Goal: Task Accomplishment & Management: Use online tool/utility

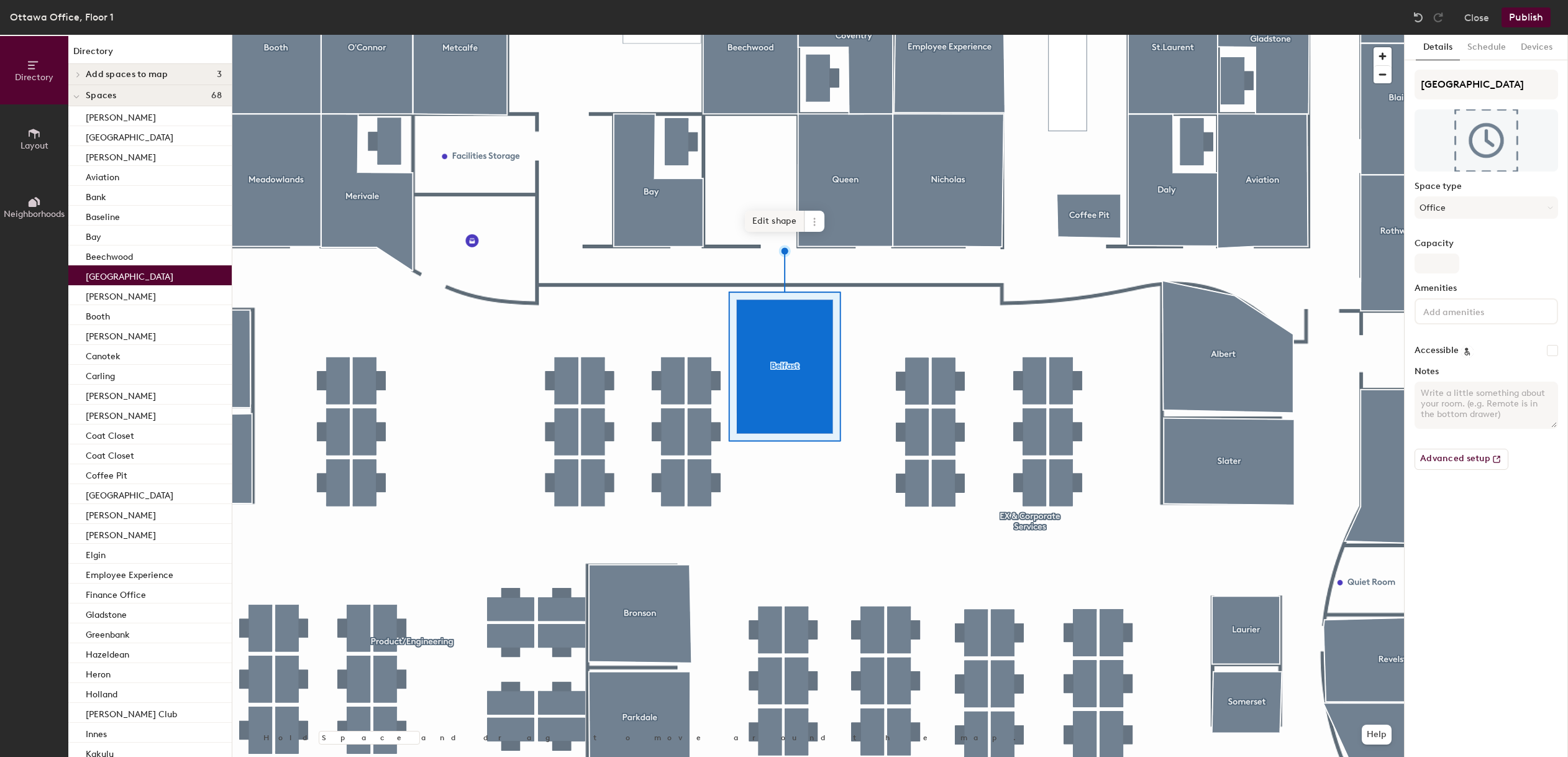
click at [770, 211] on span "Edit shape" at bounding box center [774, 221] width 59 height 21
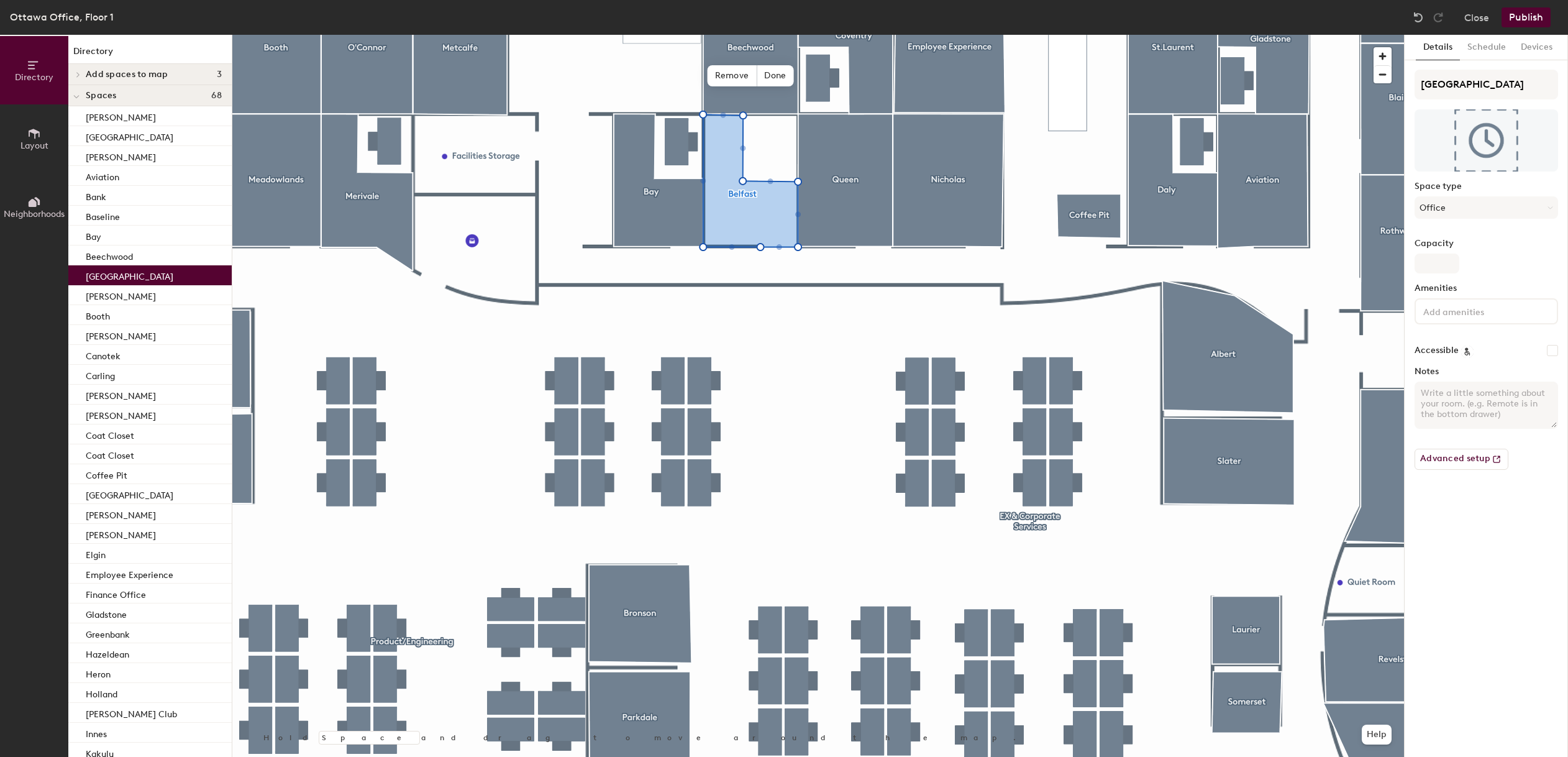
click at [35, 138] on icon at bounding box center [34, 134] width 11 height 10
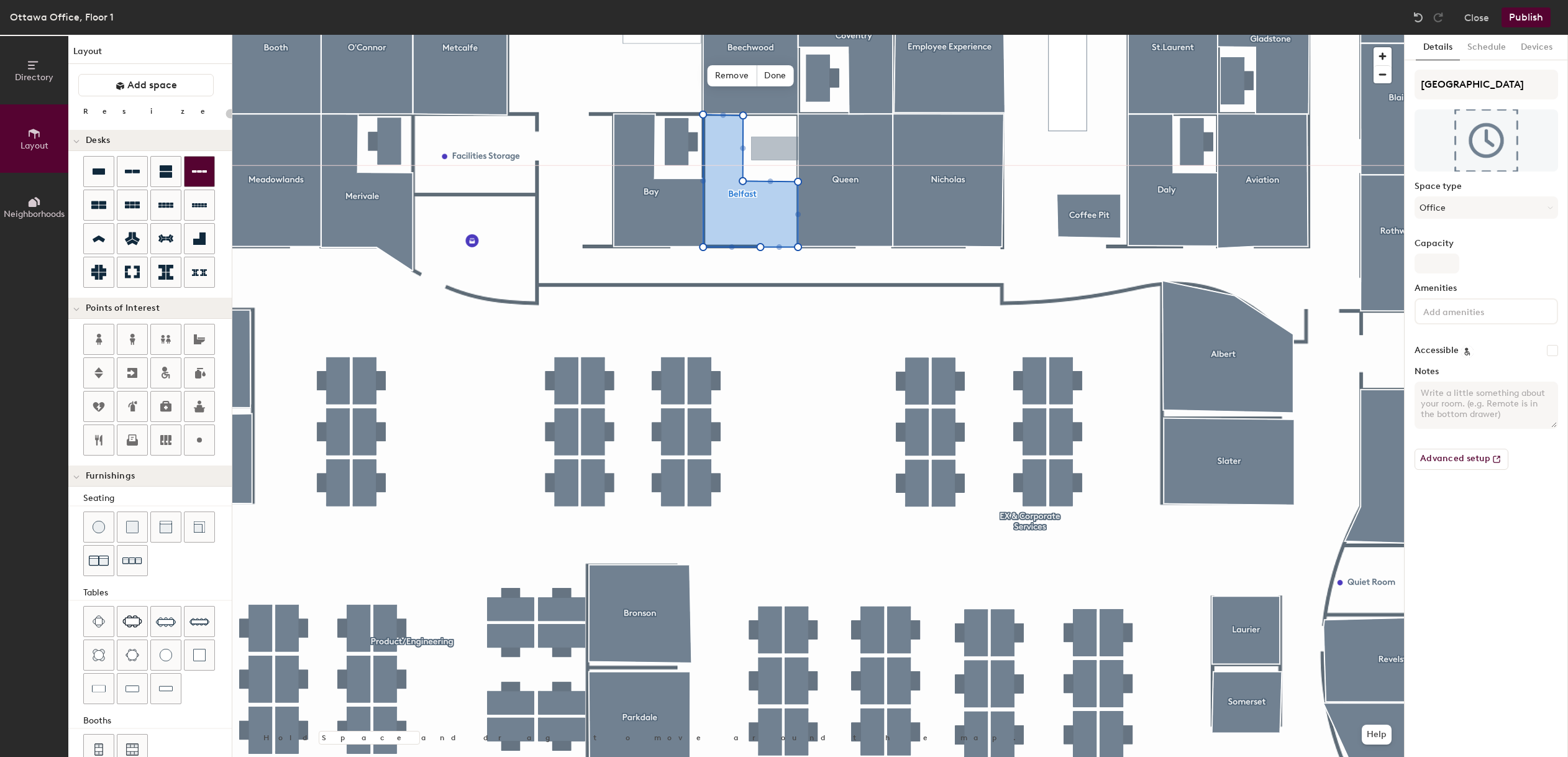
click at [775, 150] on div "Directory Layout Neighborhoods Layout Add space Resize Desks Points of Interest…" at bounding box center [784, 396] width 1568 height 722
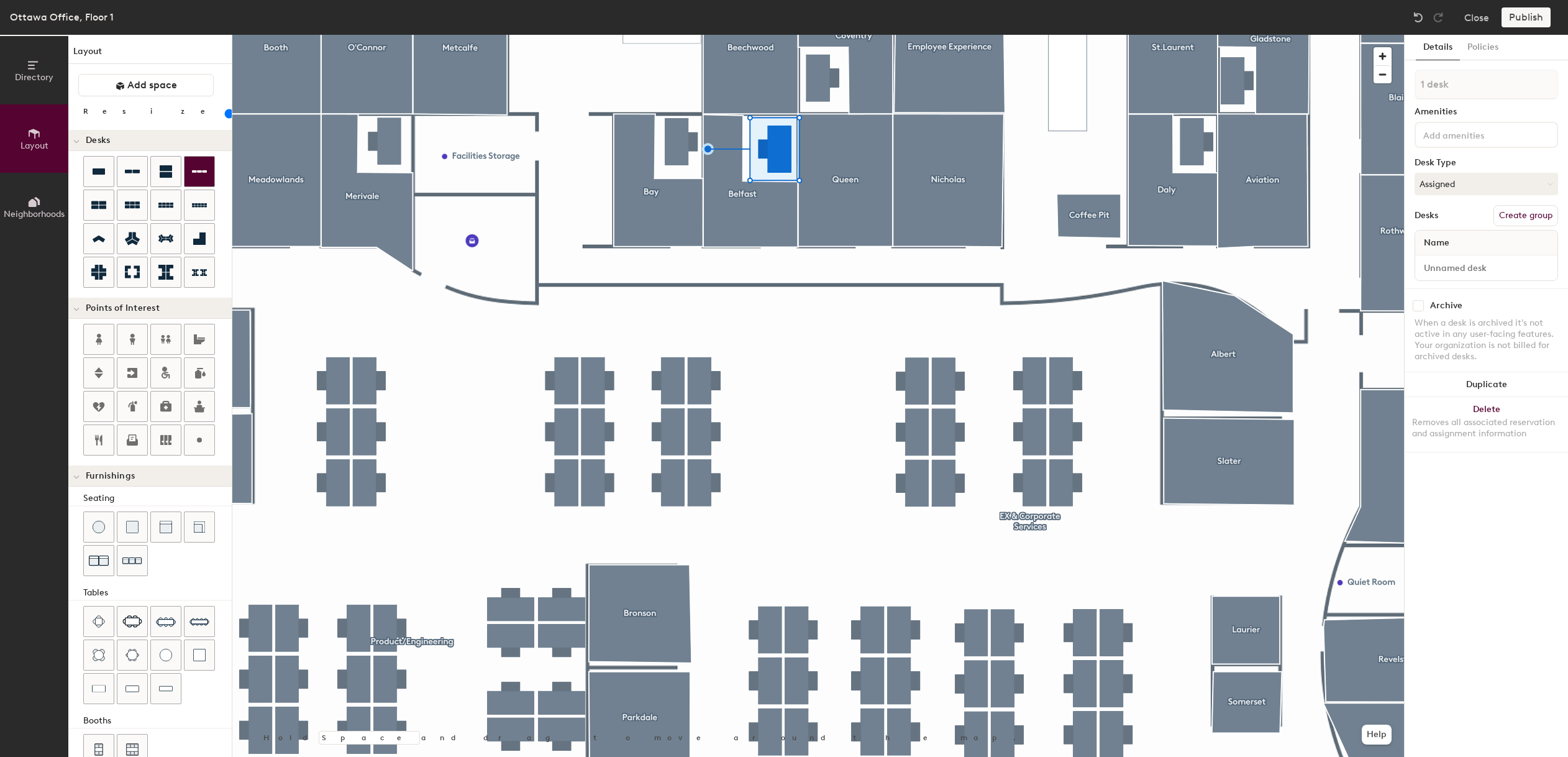
click at [670, 35] on div at bounding box center [818, 35] width 1172 height 0
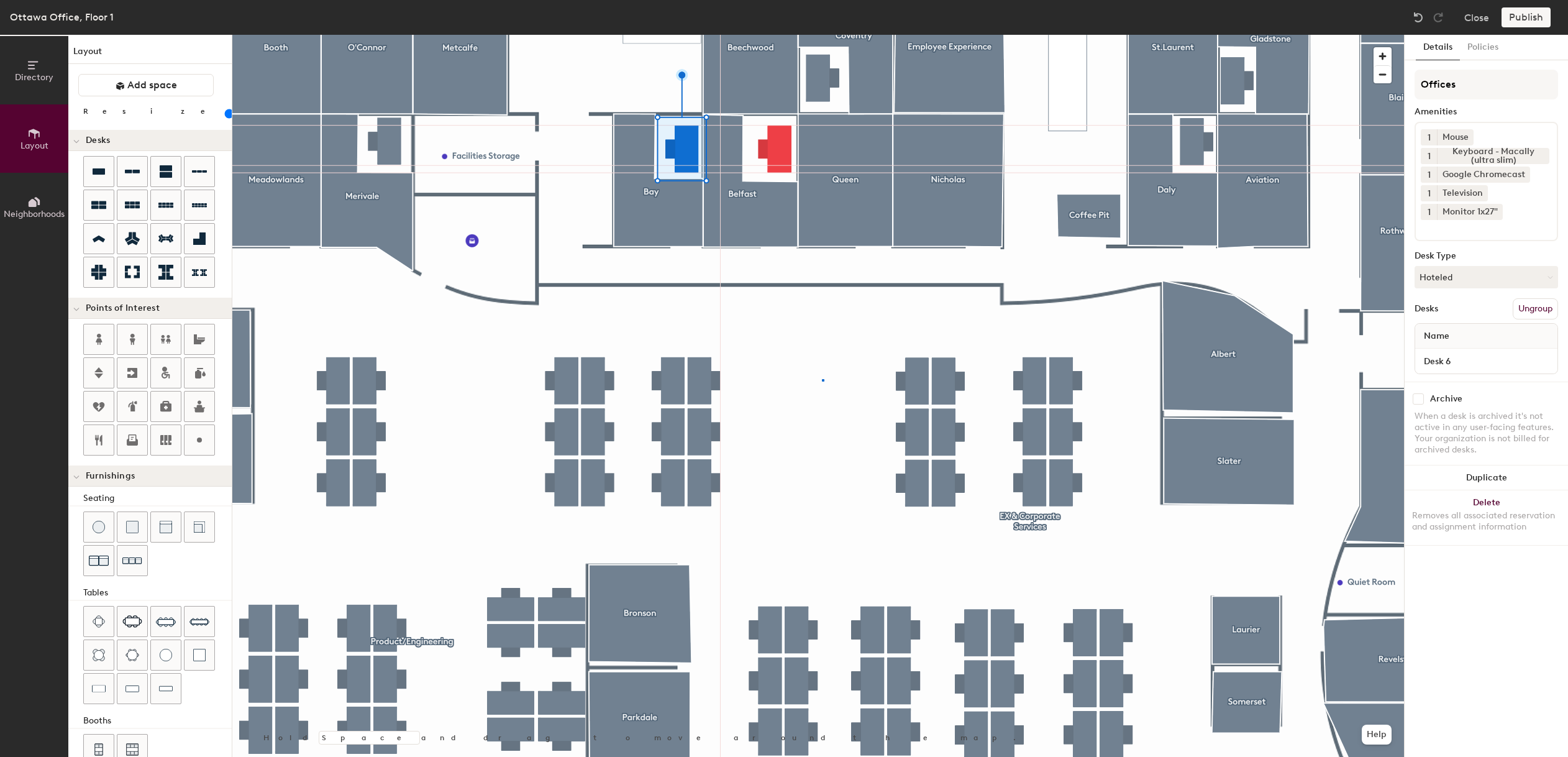
drag, startPoint x: 96, startPoint y: 168, endPoint x: 671, endPoint y: 138, distance: 575.8
click at [822, 35] on div at bounding box center [818, 35] width 1172 height 0
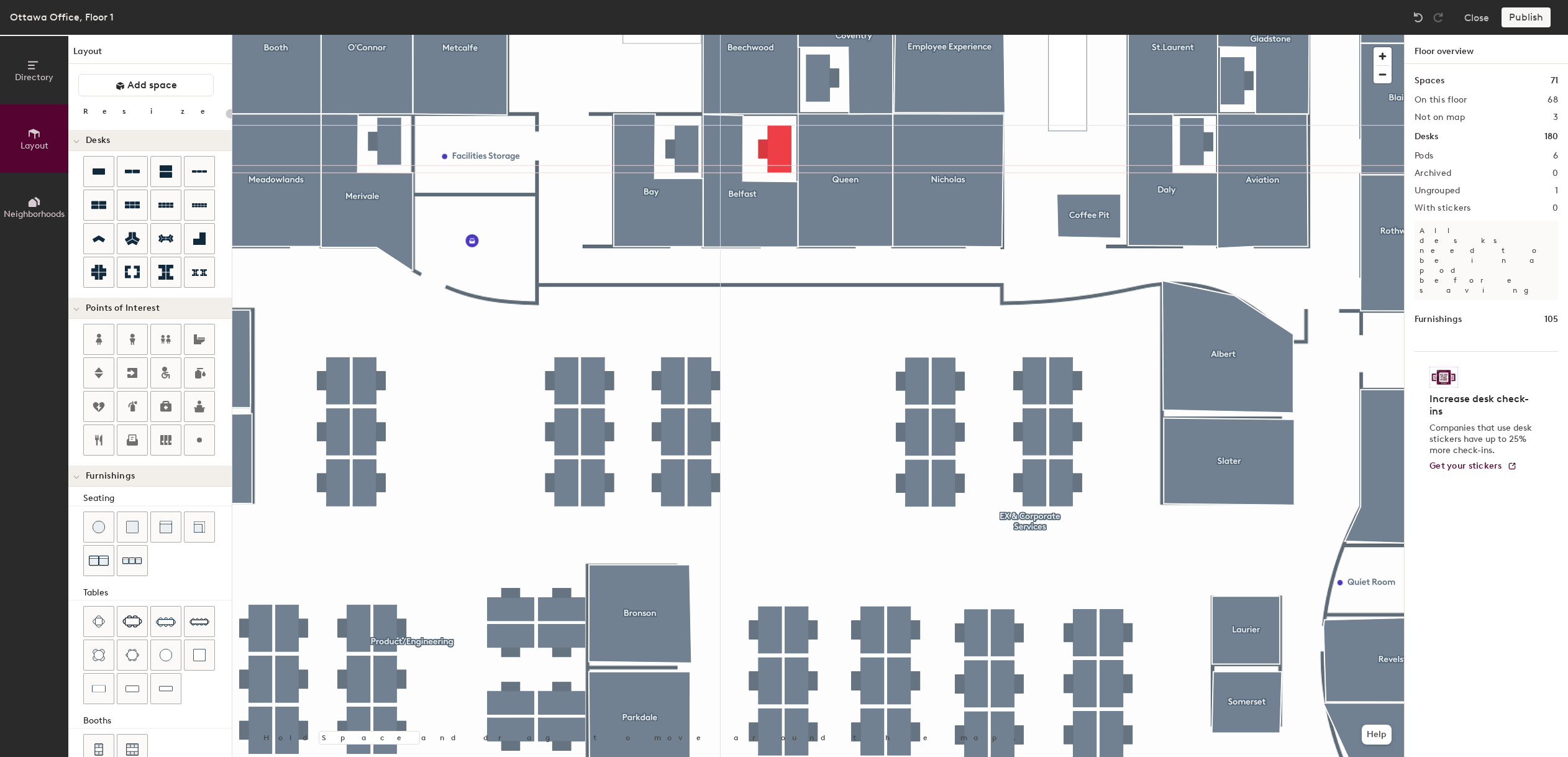
type input "100"
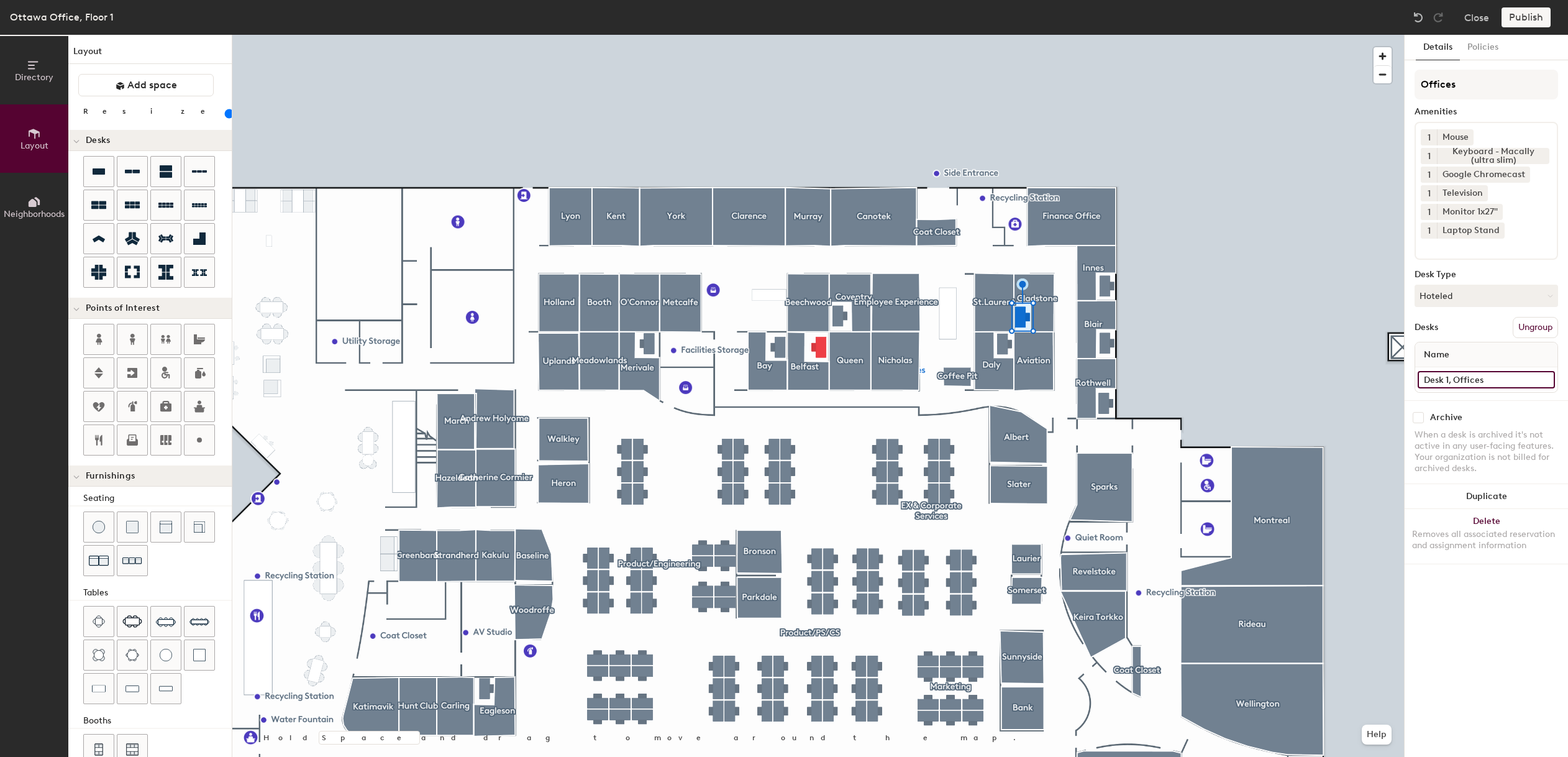
click at [1463, 381] on input "Desk 1, Offices" at bounding box center [1487, 380] width 138 height 17
click at [1466, 380] on input "Desk 1, Offices" at bounding box center [1487, 380] width 138 height 17
drag, startPoint x: 1496, startPoint y: 380, endPoint x: 1419, endPoint y: 380, distance: 77.0
click at [1419, 380] on input "Desk 1, Offices" at bounding box center [1487, 380] width 138 height 17
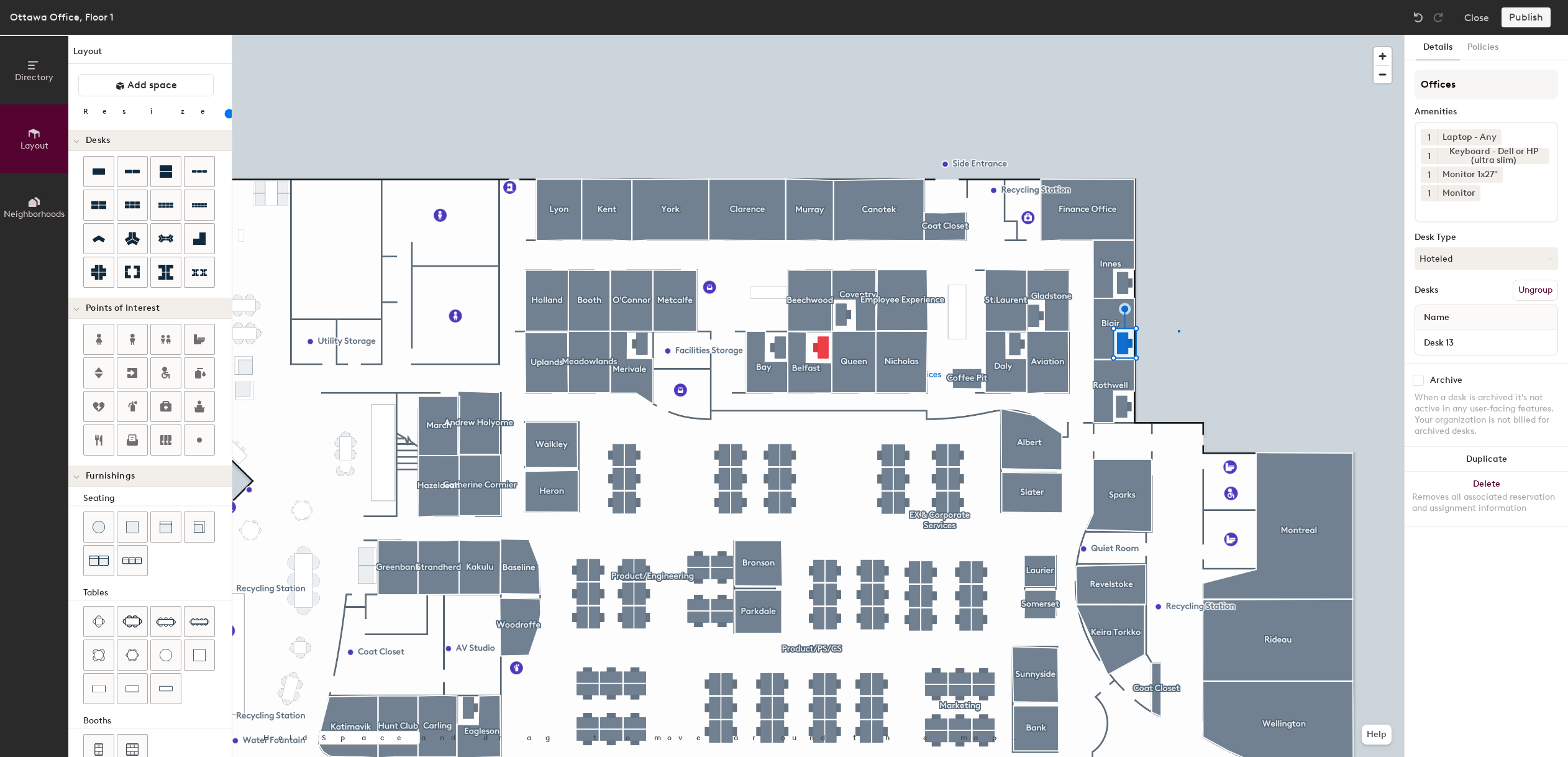
click at [1178, 35] on div at bounding box center [818, 35] width 1172 height 0
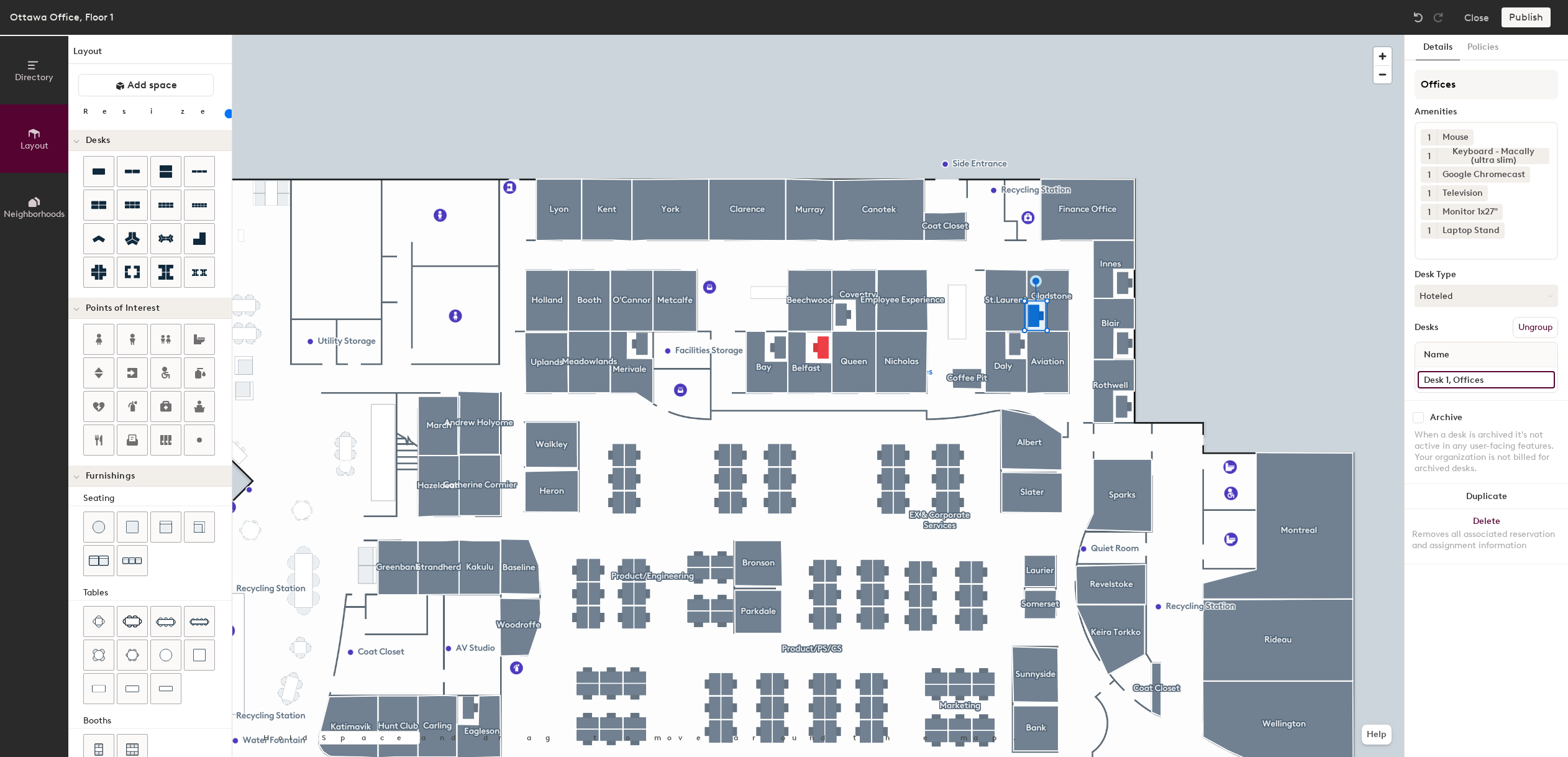
click at [1460, 379] on input "Desk 1, Offices" at bounding box center [1487, 380] width 138 height 17
click at [1400, 35] on div at bounding box center [818, 35] width 1172 height 0
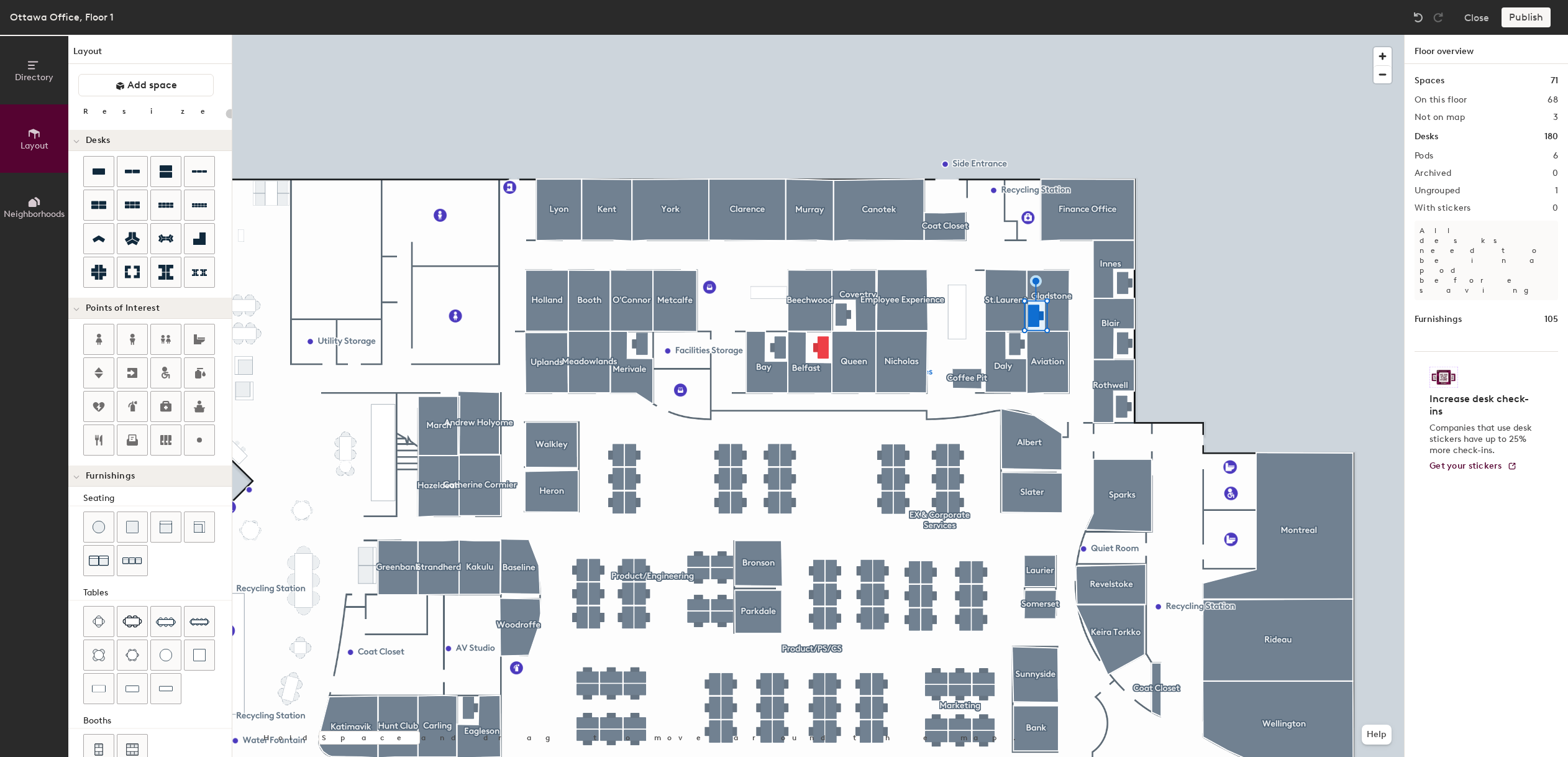
type input "100"
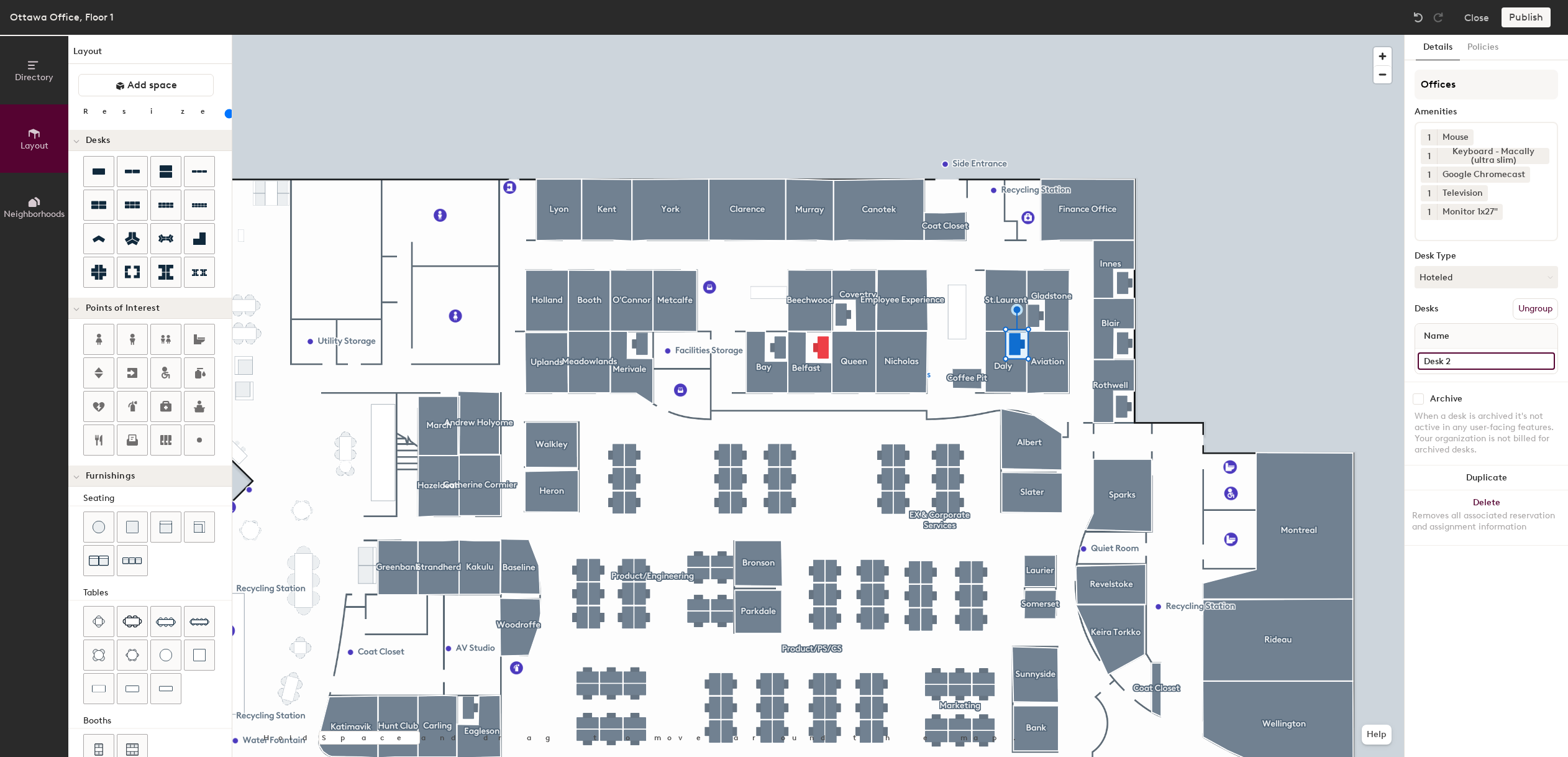
click at [1461, 363] on input "Desk 2" at bounding box center [1487, 361] width 138 height 17
click at [1461, 362] on input "Desk 2" at bounding box center [1487, 361] width 138 height 17
click at [1397, 361] on div "Directory Layout Neighborhoods Layout Add space Resize Desks Points of Interest…" at bounding box center [784, 396] width 1568 height 722
paste input "1, Offices"
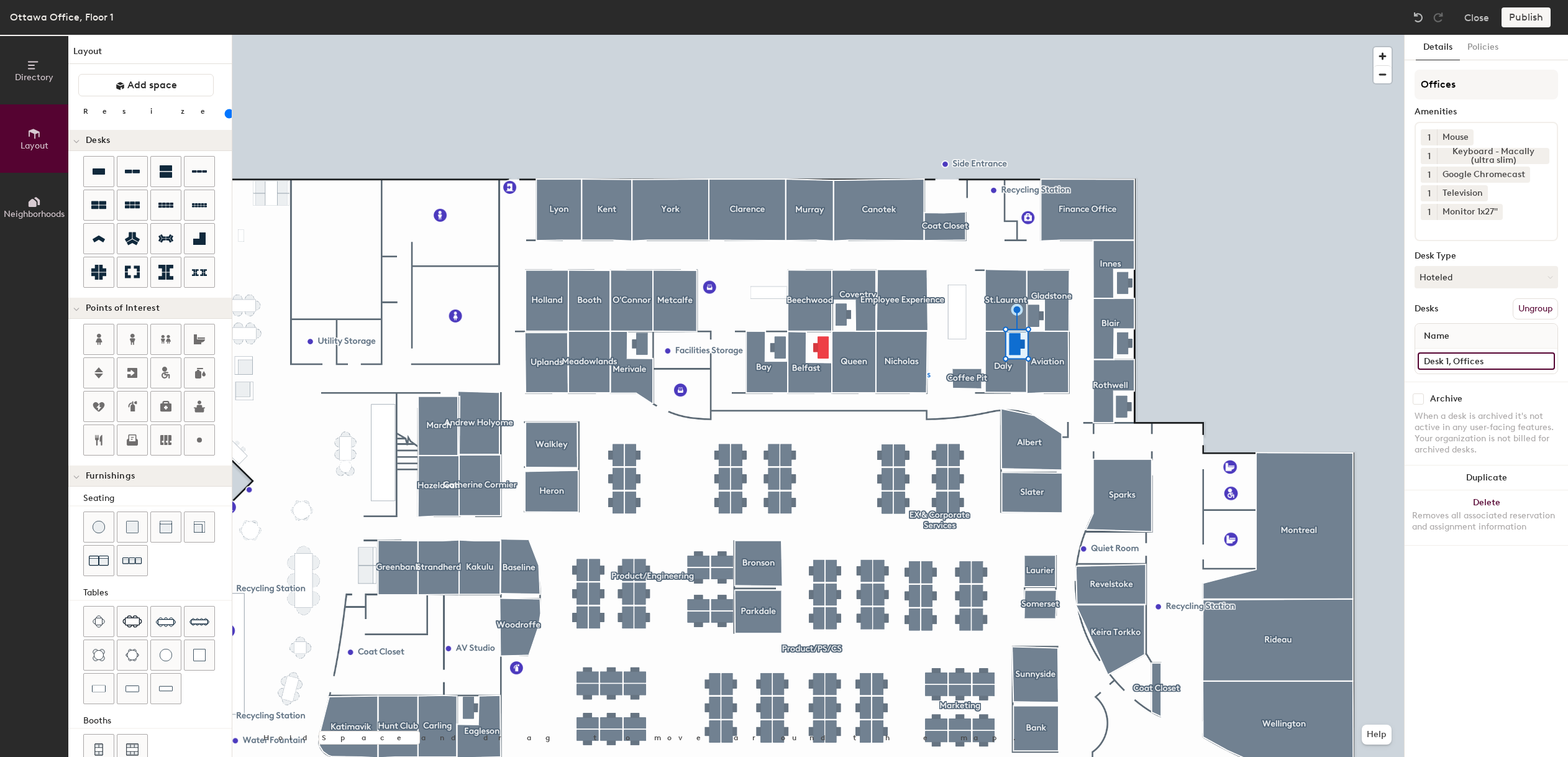
click at [1446, 359] on input "Desk 1, Offices" at bounding box center [1487, 361] width 138 height 17
click at [1403, 358] on div "Directory Layout Neighborhoods Layout Add space Resize Desks Points of Interest…" at bounding box center [784, 396] width 1568 height 722
paste input "Desk 1, Offices"
click at [1449, 362] on input "Desk 1, Offices" at bounding box center [1487, 361] width 138 height 17
click at [1448, 362] on input "Desk 1, Offices" at bounding box center [1487, 361] width 138 height 17
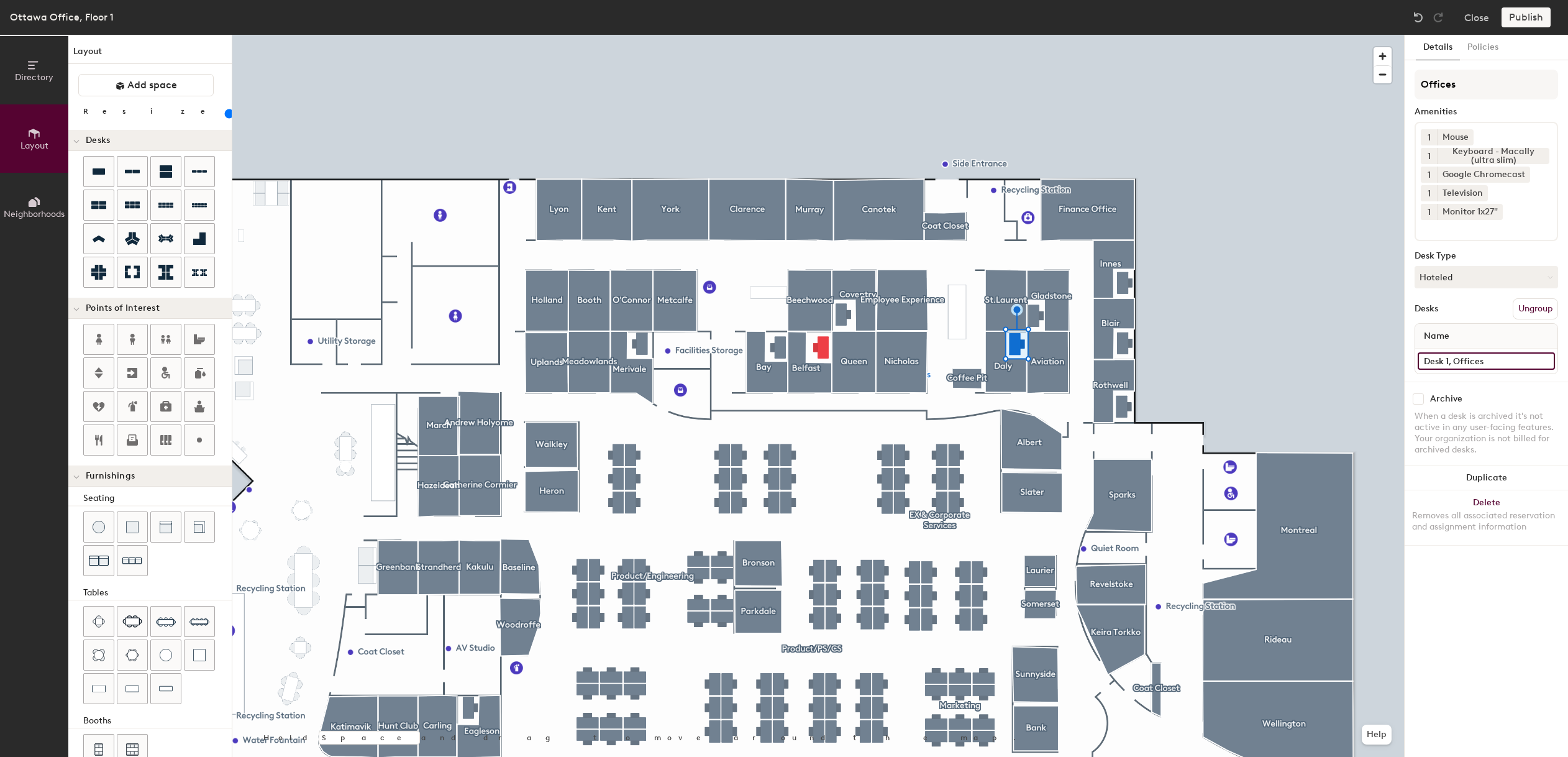
click at [1449, 361] on input "Desk 1, Offices" at bounding box center [1487, 361] width 138 height 17
type input "Desk 2, Offices"
click at [758, 35] on div at bounding box center [818, 35] width 1172 height 0
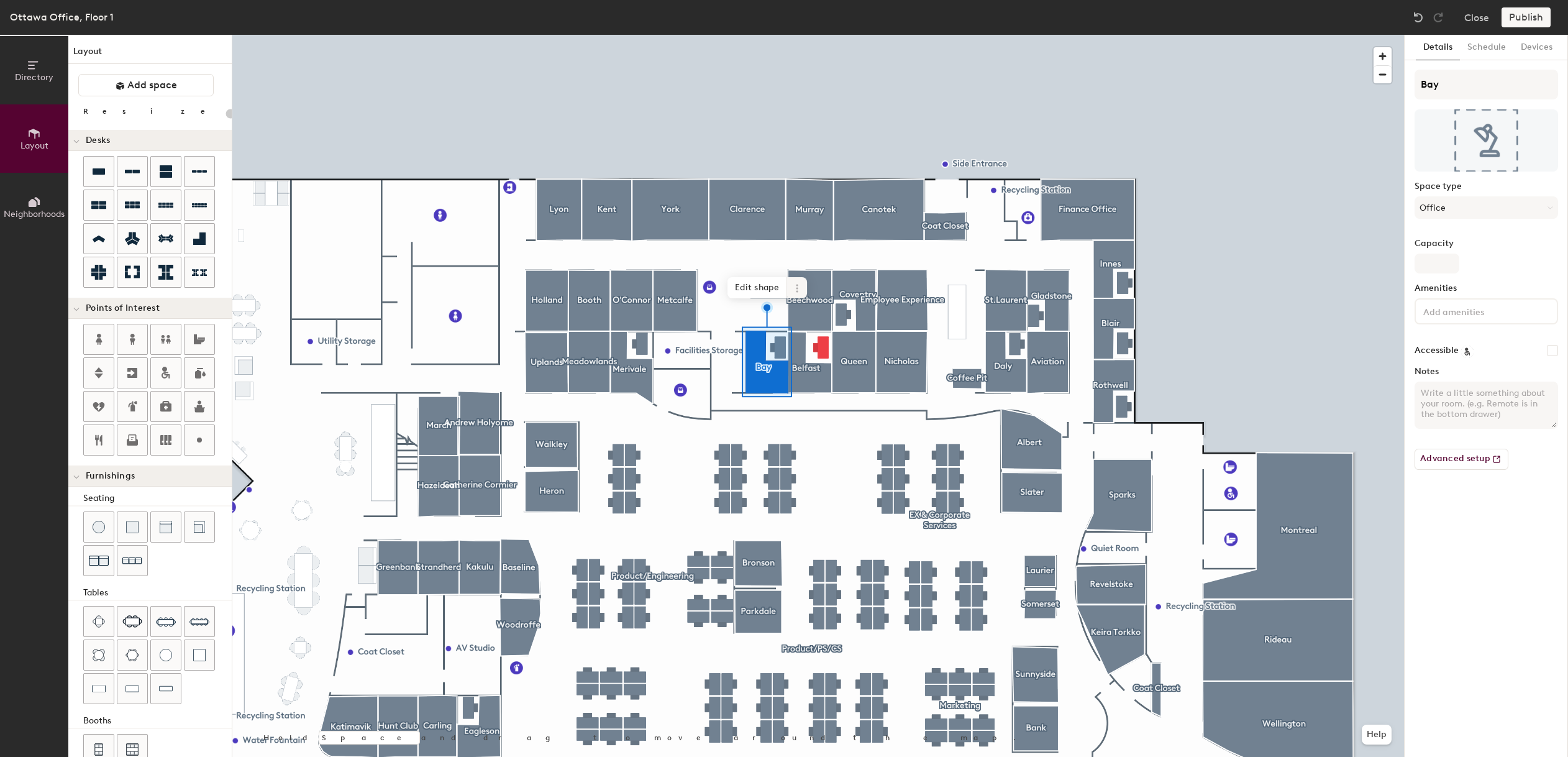
click at [831, 35] on div at bounding box center [818, 35] width 1172 height 0
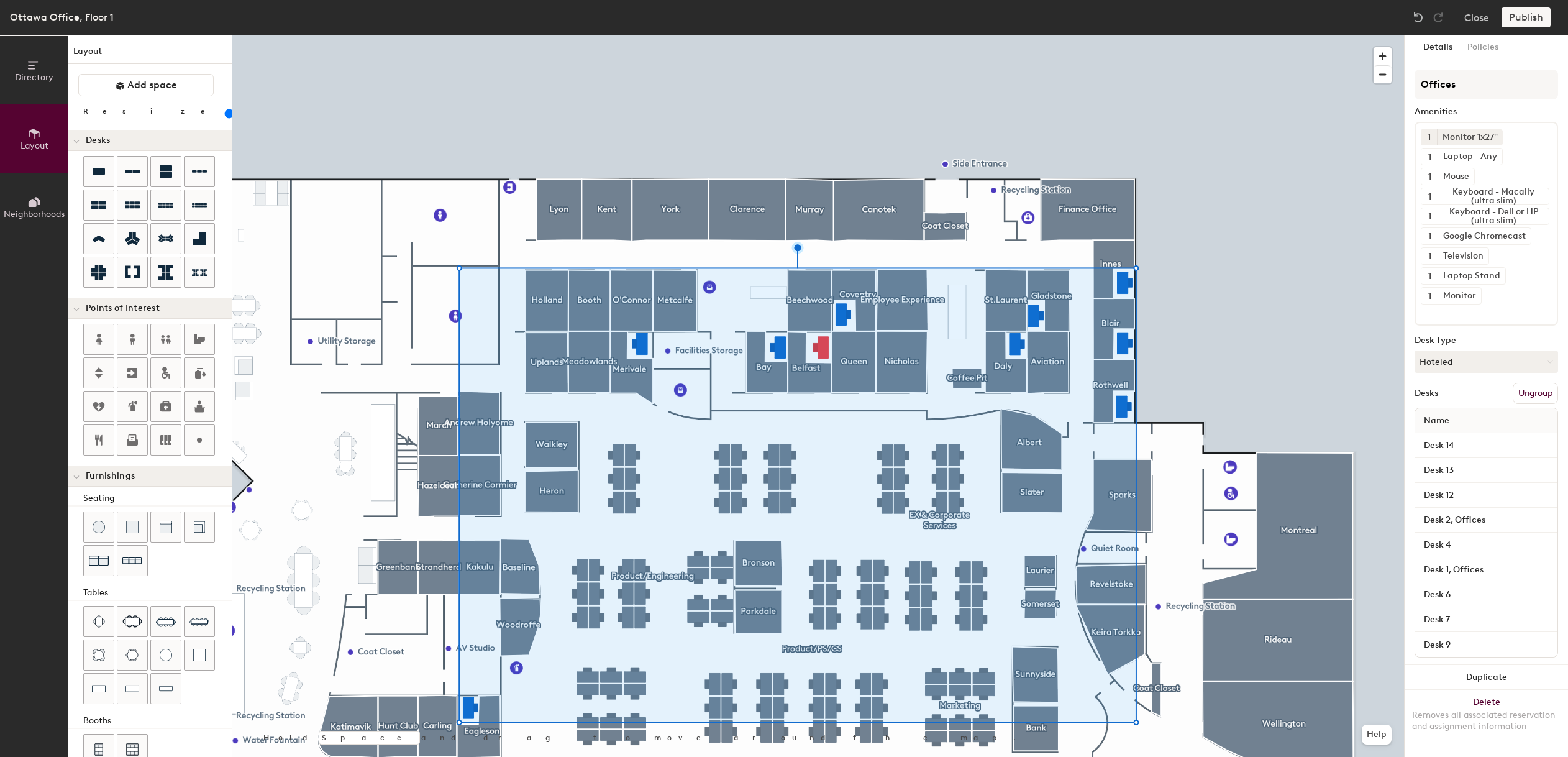
click at [1188, 35] on div at bounding box center [818, 35] width 1172 height 0
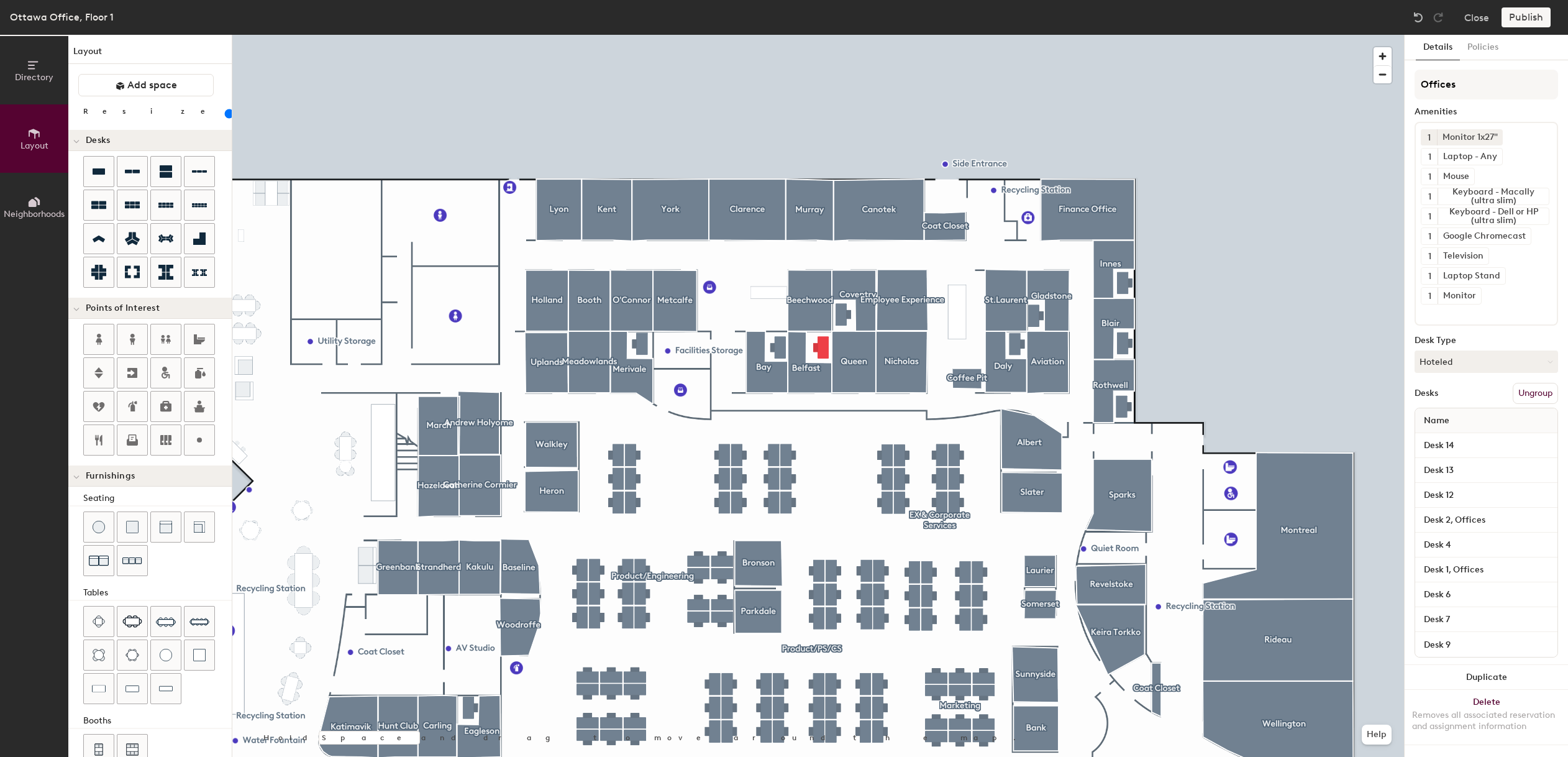
type input "20"
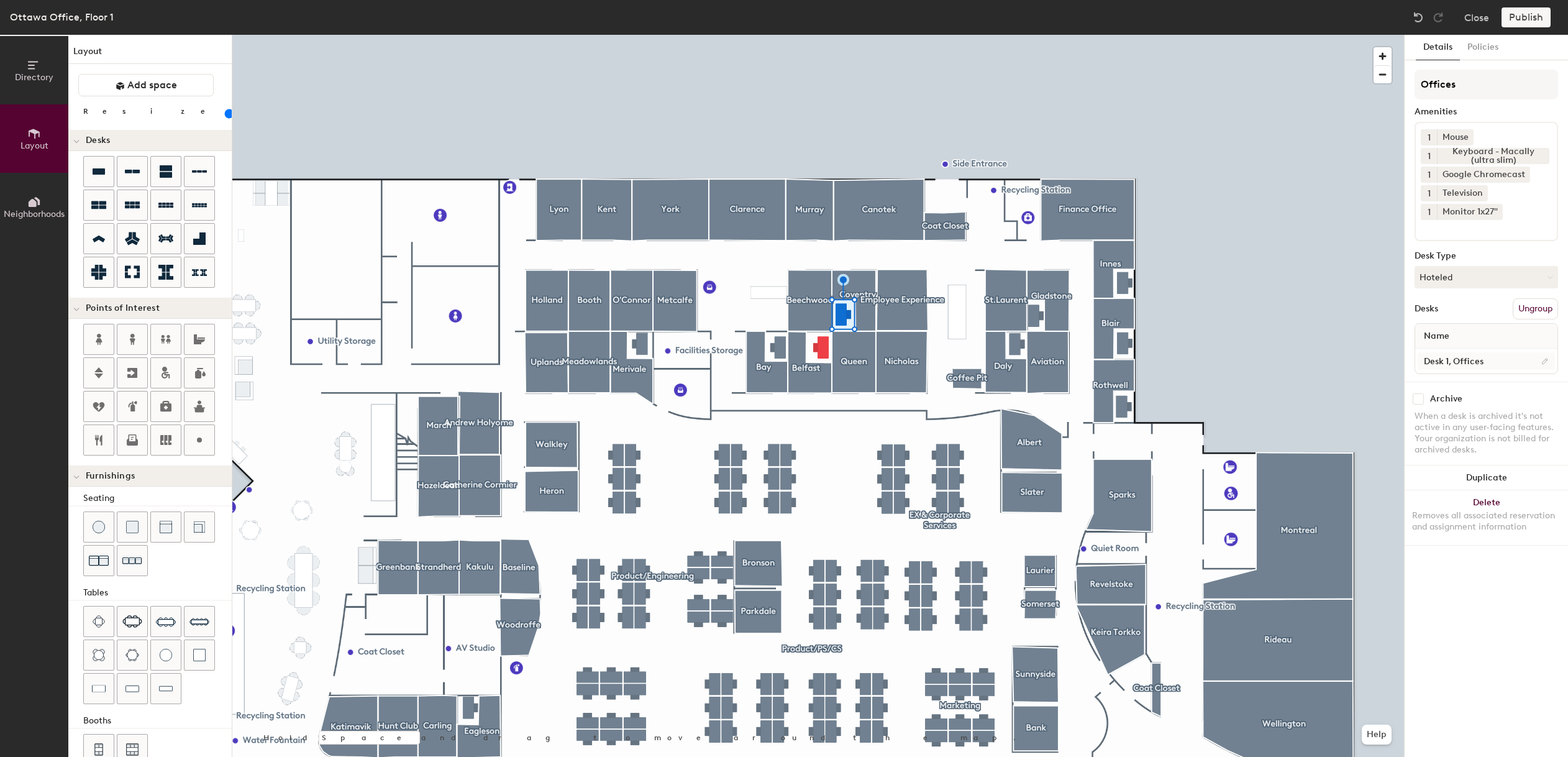
click at [1449, 361] on input "Desk 1, Offices" at bounding box center [1487, 361] width 138 height 17
click at [1449, 363] on input "Desk 1, Offices" at bounding box center [1487, 361] width 138 height 17
click at [1448, 361] on input "Desk 1, Offices" at bounding box center [1487, 361] width 138 height 17
click at [1449, 363] on input "Desk 1, Offices" at bounding box center [1487, 361] width 138 height 17
click at [1446, 364] on input "Desk 1, Offices" at bounding box center [1487, 361] width 138 height 17
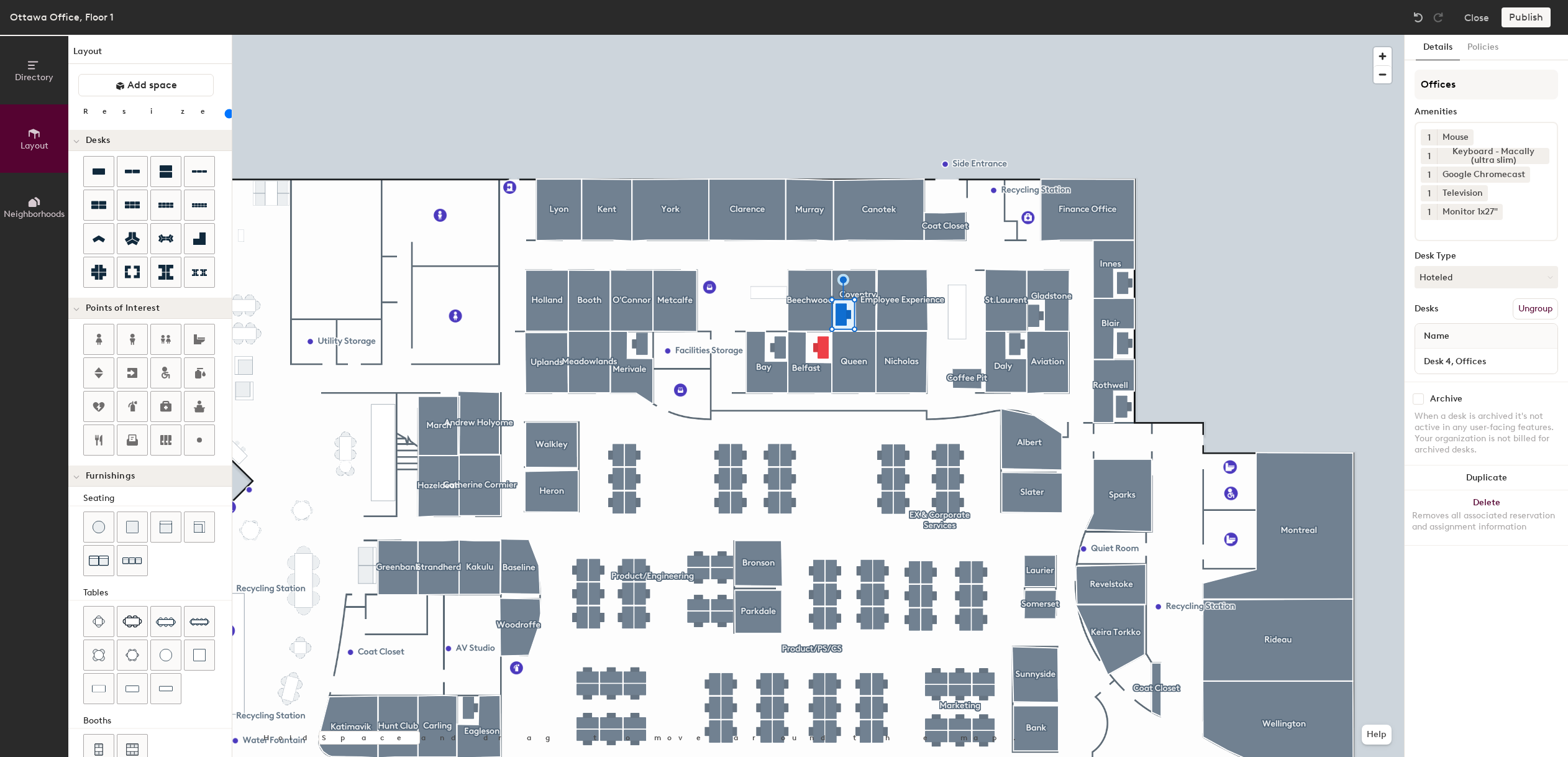
type input "Desk 4, Offices"
click at [1378, 35] on div at bounding box center [818, 35] width 1172 height 0
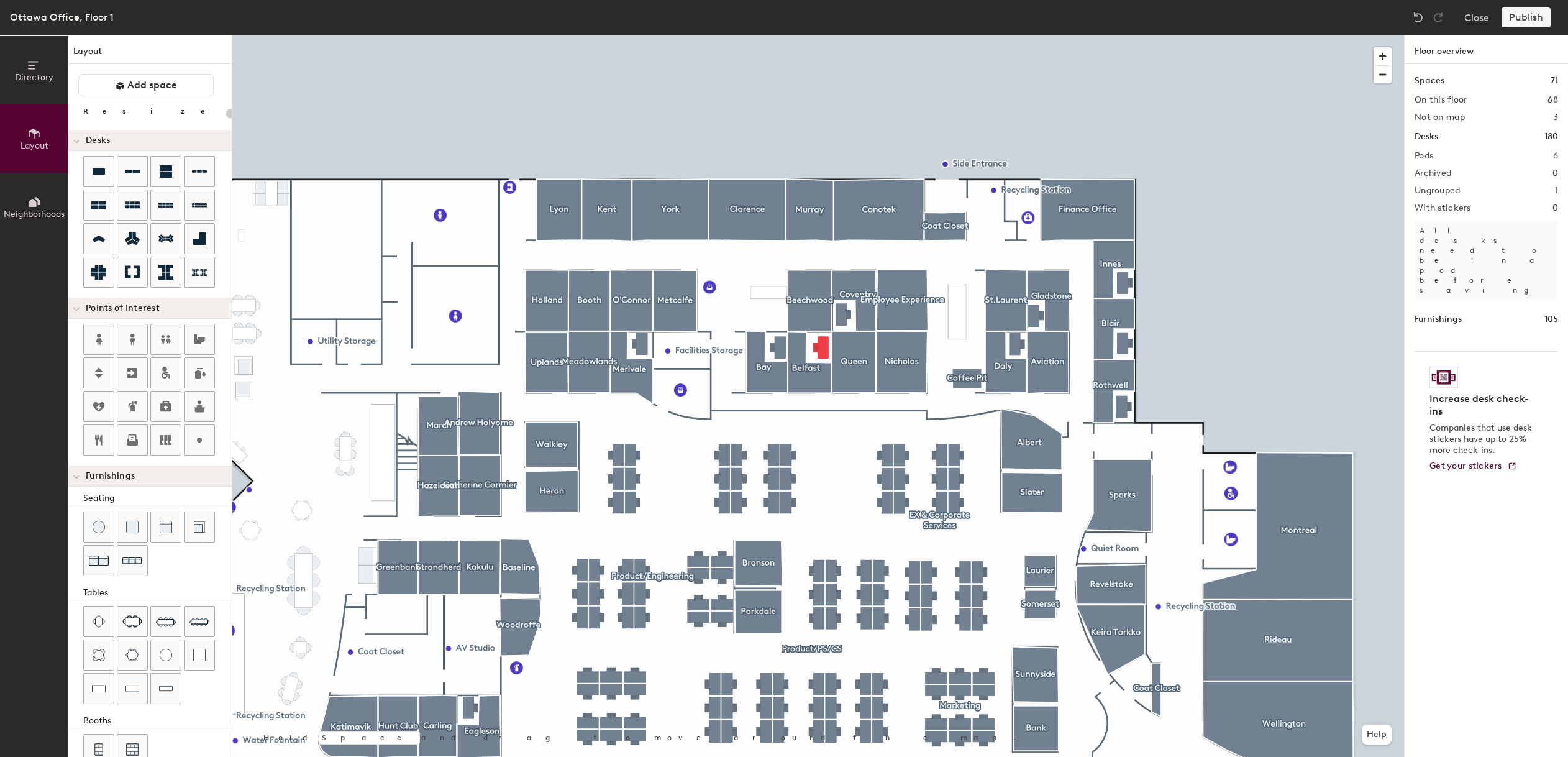
type input "100"
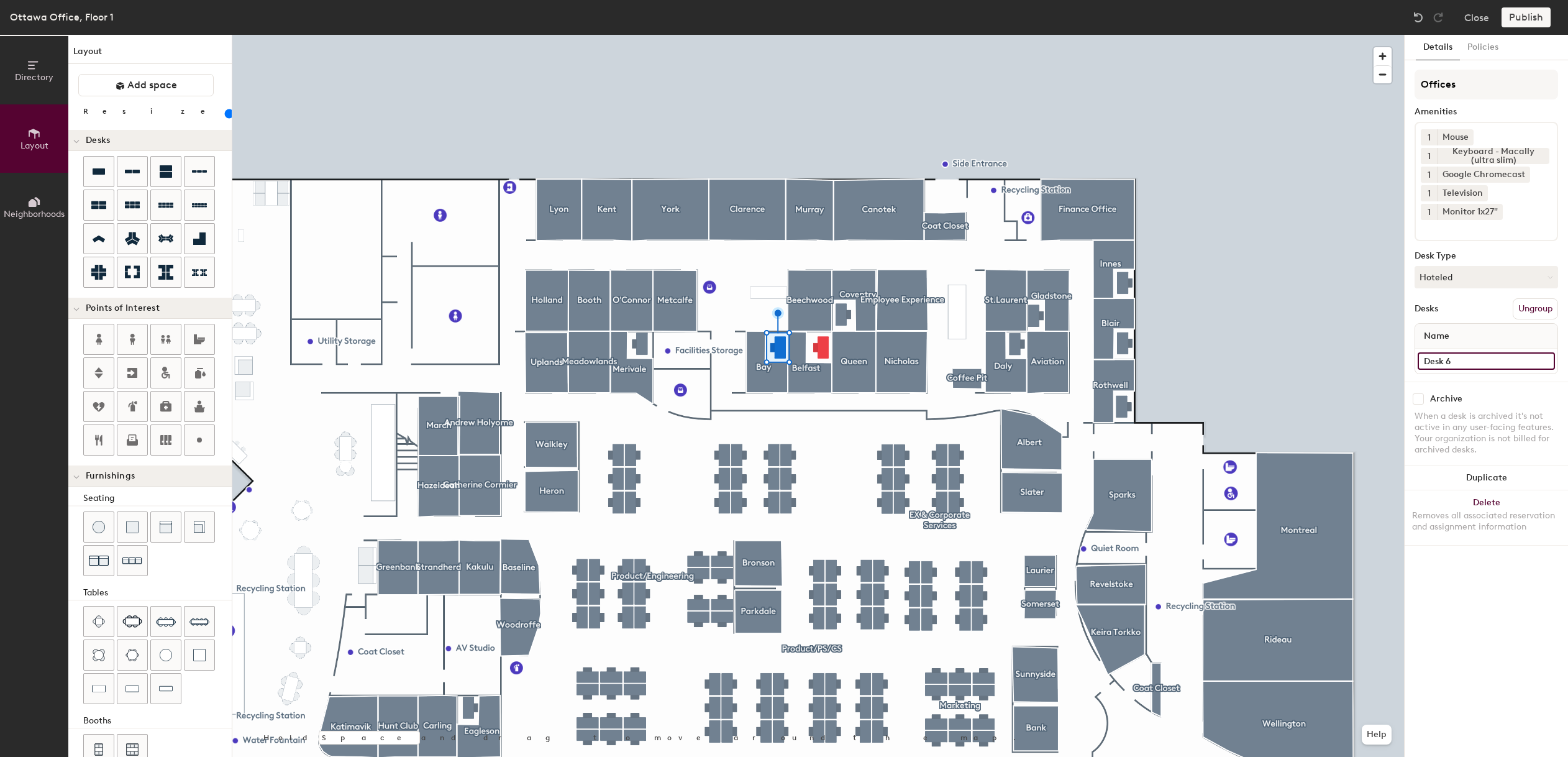
click at [1454, 361] on input "Desk 6" at bounding box center [1487, 361] width 138 height 17
drag, startPoint x: 1454, startPoint y: 361, endPoint x: 1415, endPoint y: 361, distance: 39.0
click at [1415, 361] on div "Desk 6" at bounding box center [1487, 361] width 142 height 25
paste input "1, Offices"
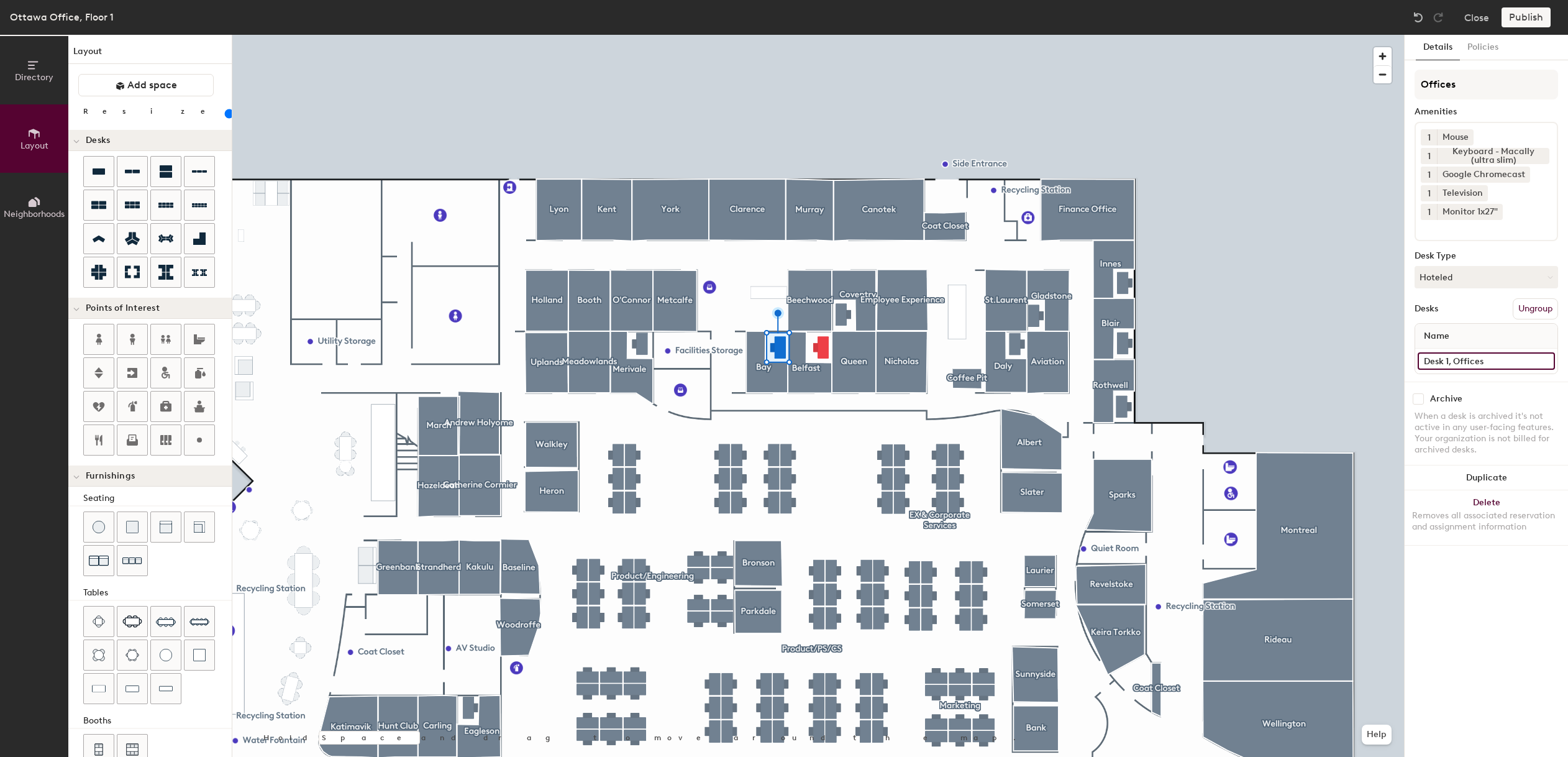
click at [1449, 358] on input "Desk 1, Offices" at bounding box center [1487, 361] width 138 height 17
click at [1449, 358] on input "Desk 1, Offices" at bounding box center [1487, 361] width 138 height 17
type input "Desk 6, Offices"
click at [639, 35] on div at bounding box center [818, 35] width 1172 height 0
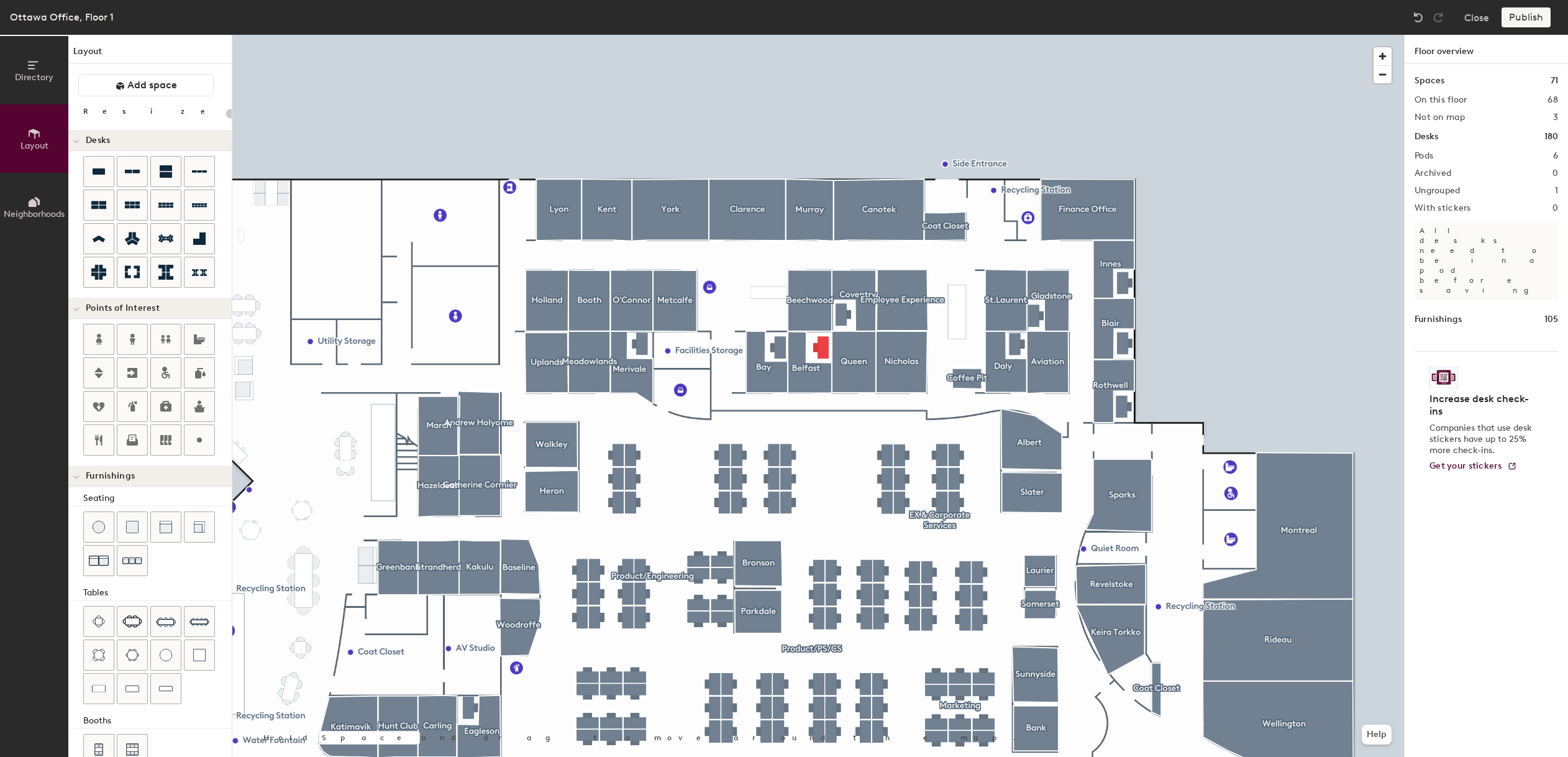
type input "100"
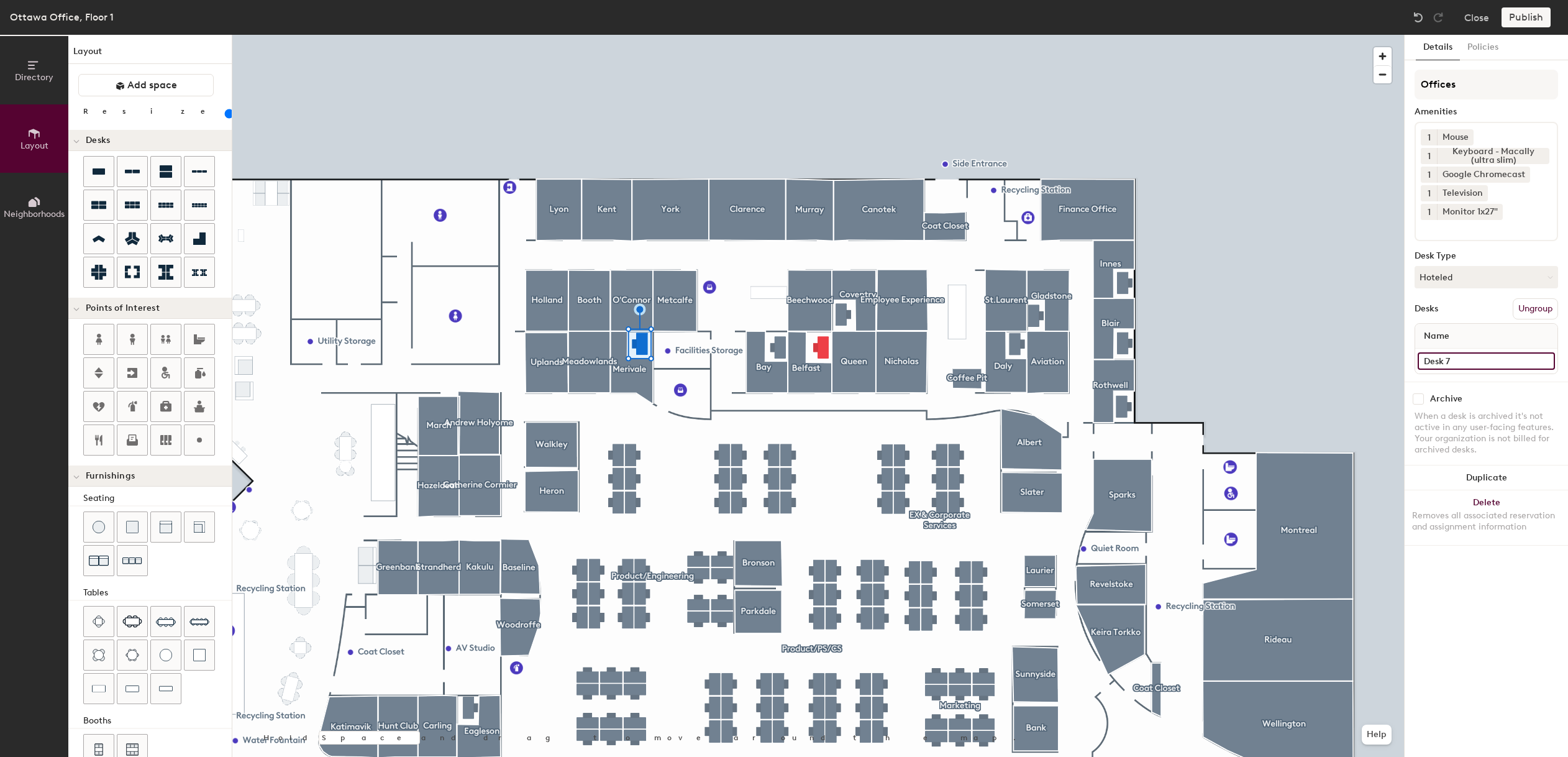
click at [1454, 361] on input "Desk 7" at bounding box center [1487, 361] width 138 height 17
drag, startPoint x: 1489, startPoint y: 361, endPoint x: 1451, endPoint y: 361, distance: 38.0
click at [1451, 361] on input "Desk 7, Offices" at bounding box center [1487, 361] width 138 height 17
type input "Desk 7, Offices"
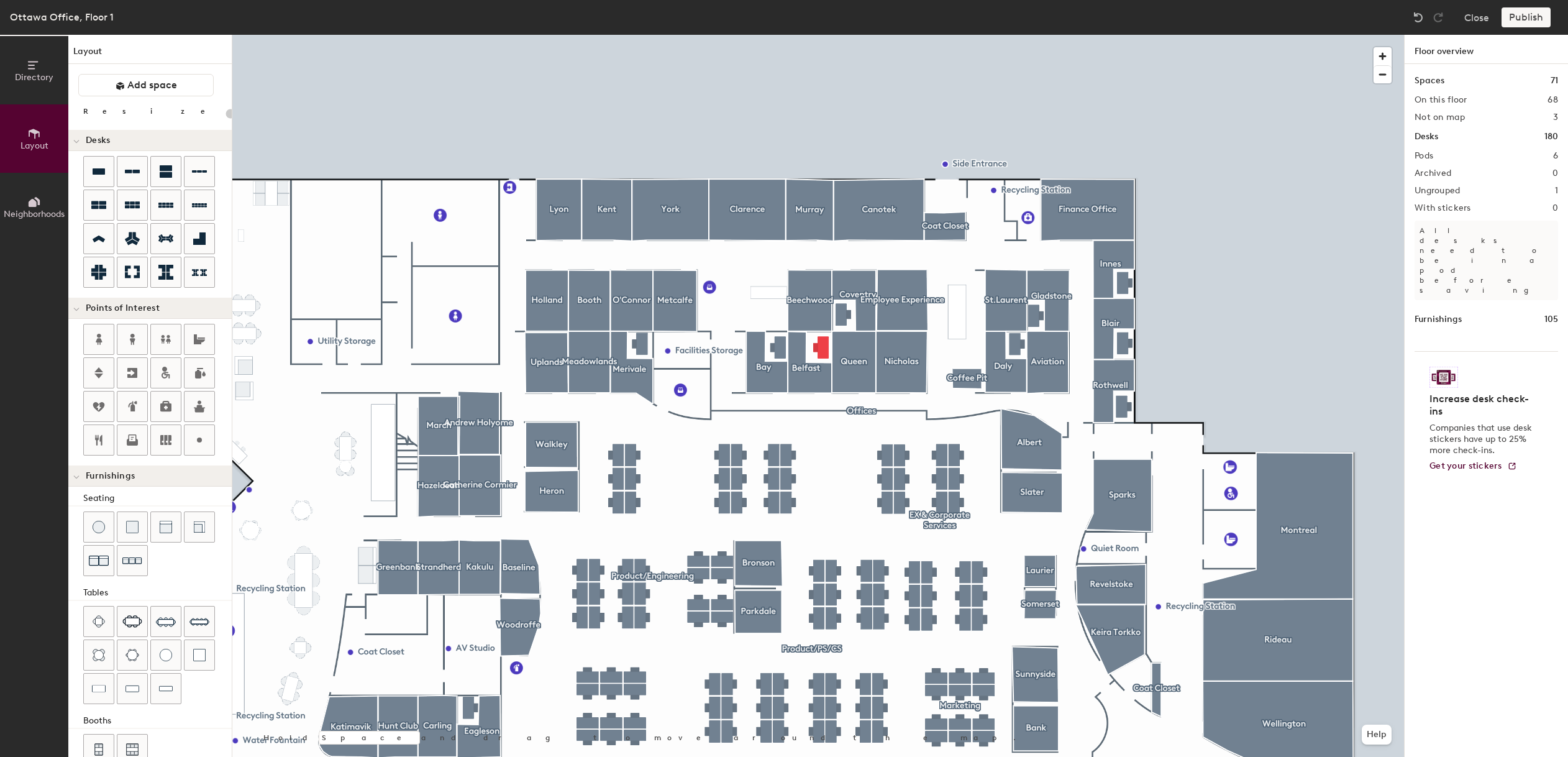
type input "100"
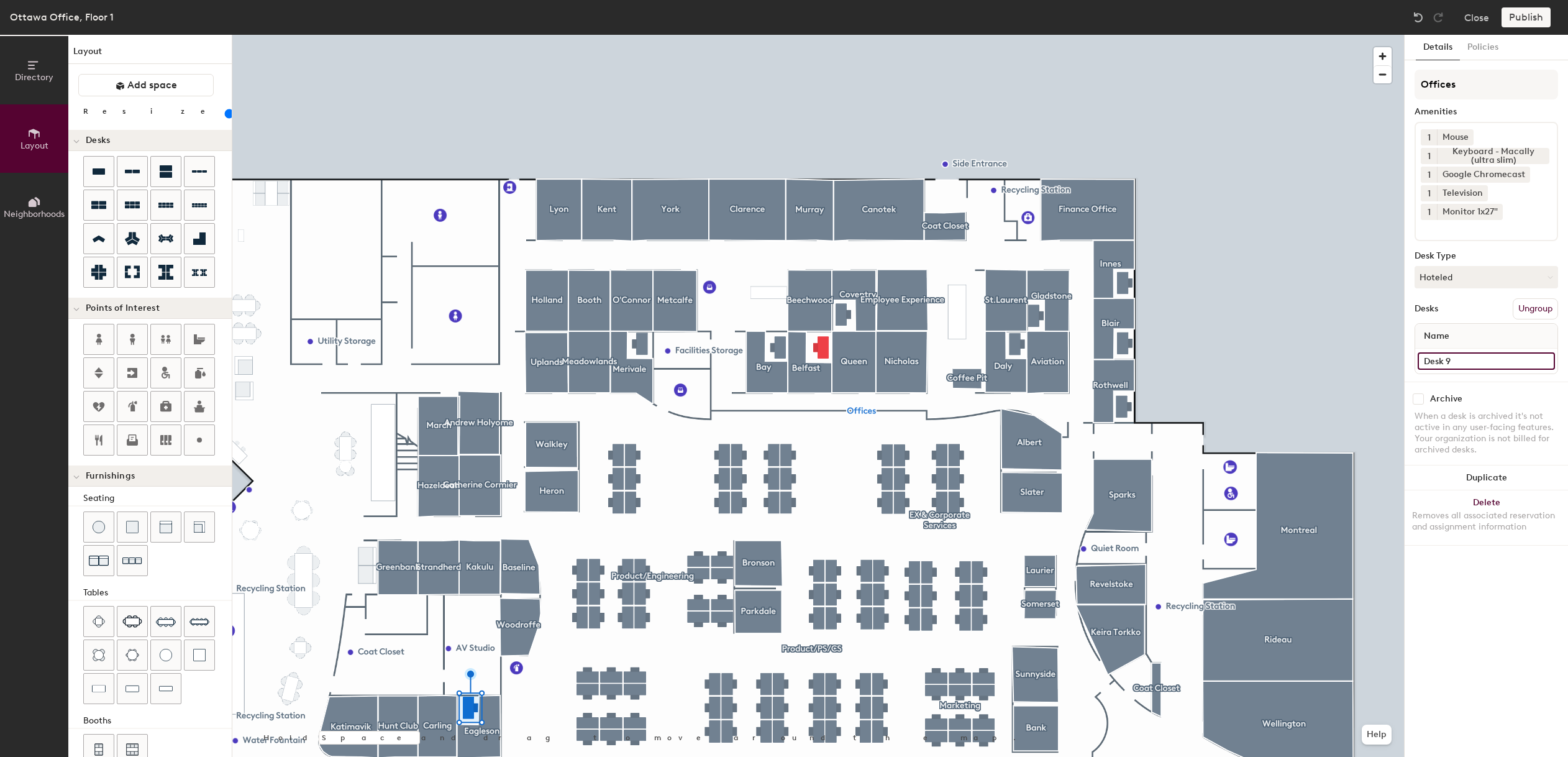
click at [1454, 360] on input "Desk 9" at bounding box center [1487, 361] width 138 height 17
click at [1455, 361] on input "Desk 9" at bounding box center [1487, 361] width 138 height 17
paste input "Desk 7, Offices"
click at [1477, 361] on input "Desk 9Desk 7, Offices" at bounding box center [1487, 361] width 138 height 17
click at [1478, 361] on input "Desk 9Desk 7, Offices" at bounding box center [1487, 361] width 138 height 17
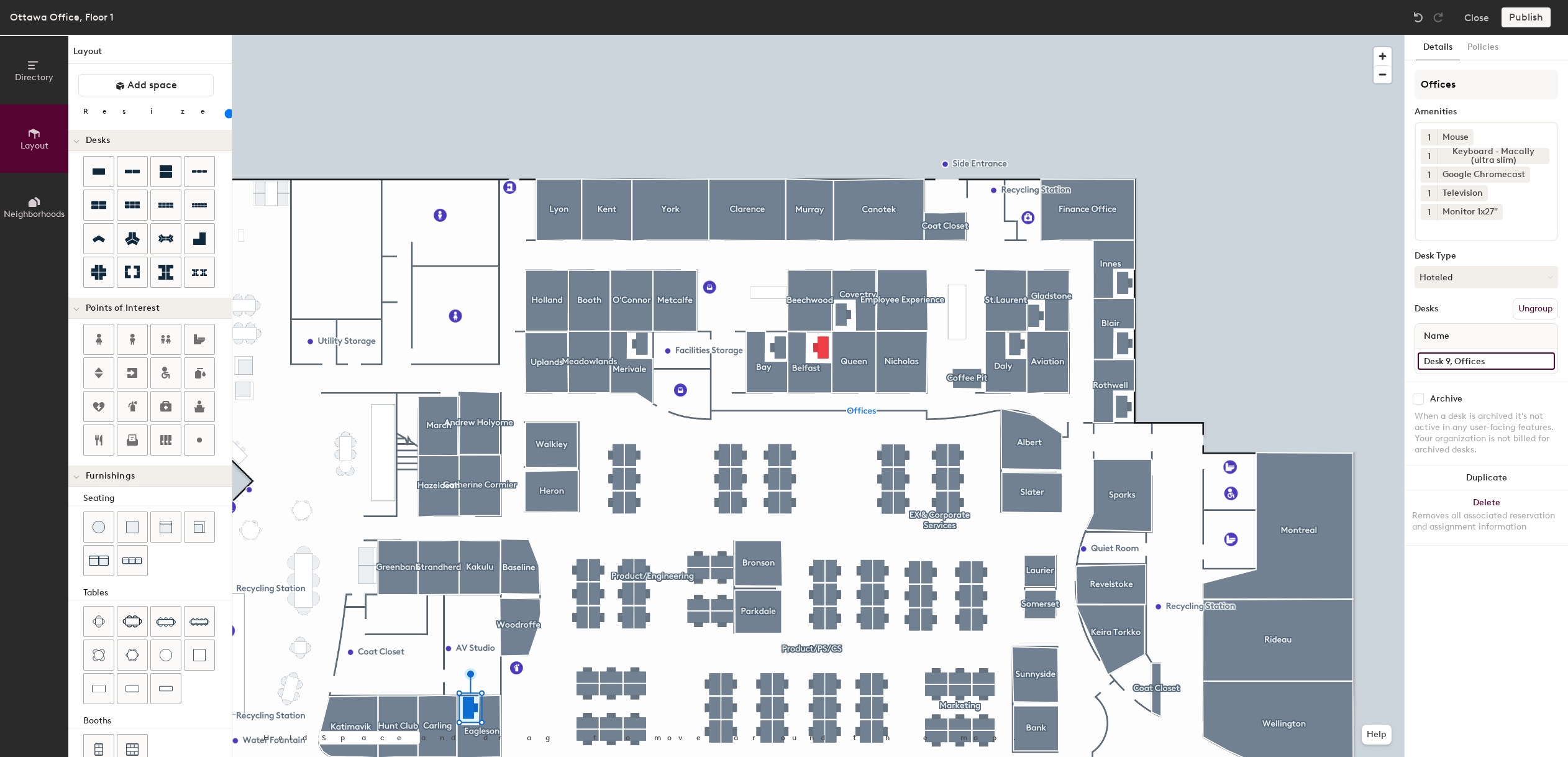
type input "Desk 9, Offices"
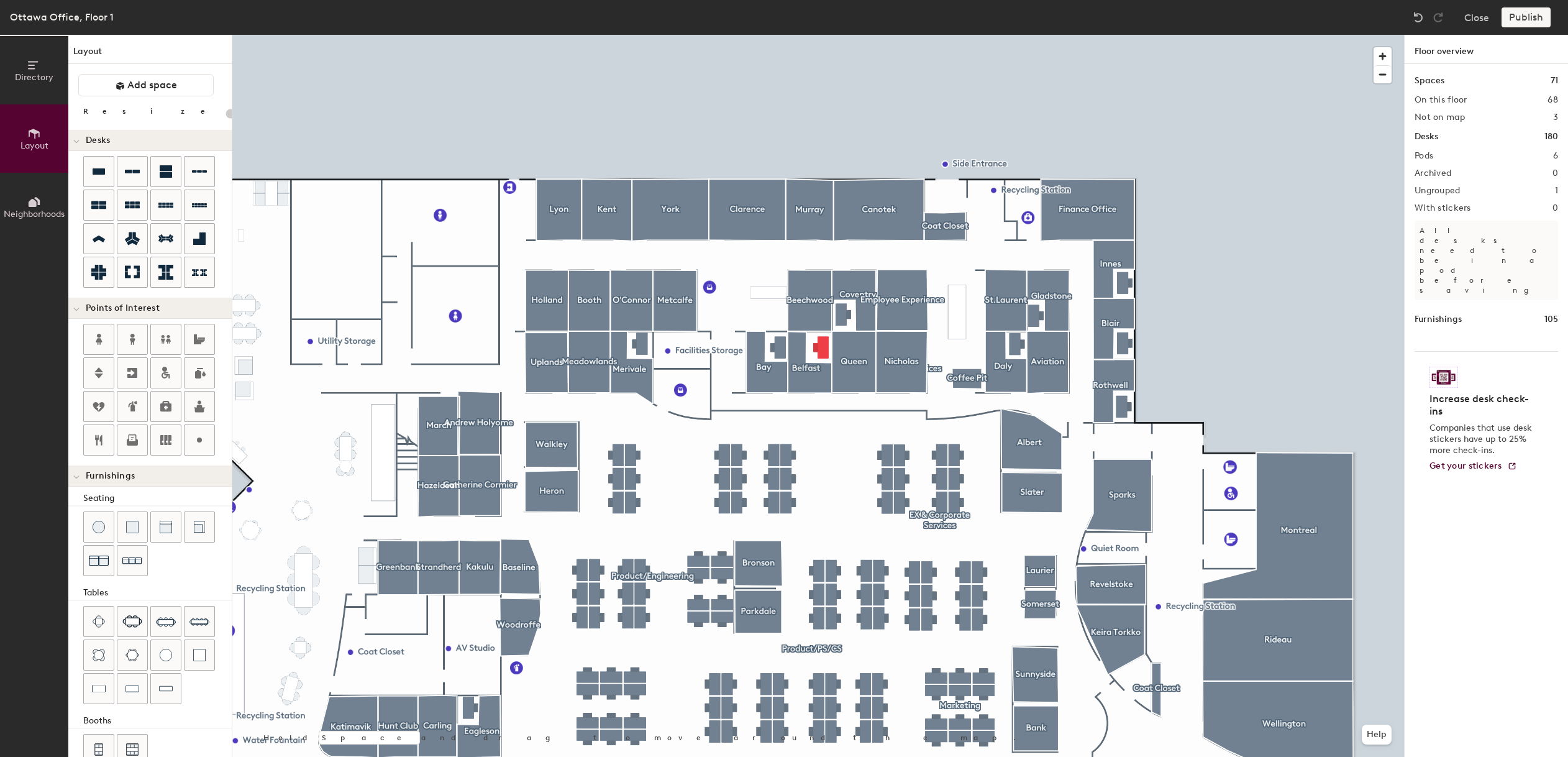
type input "100"
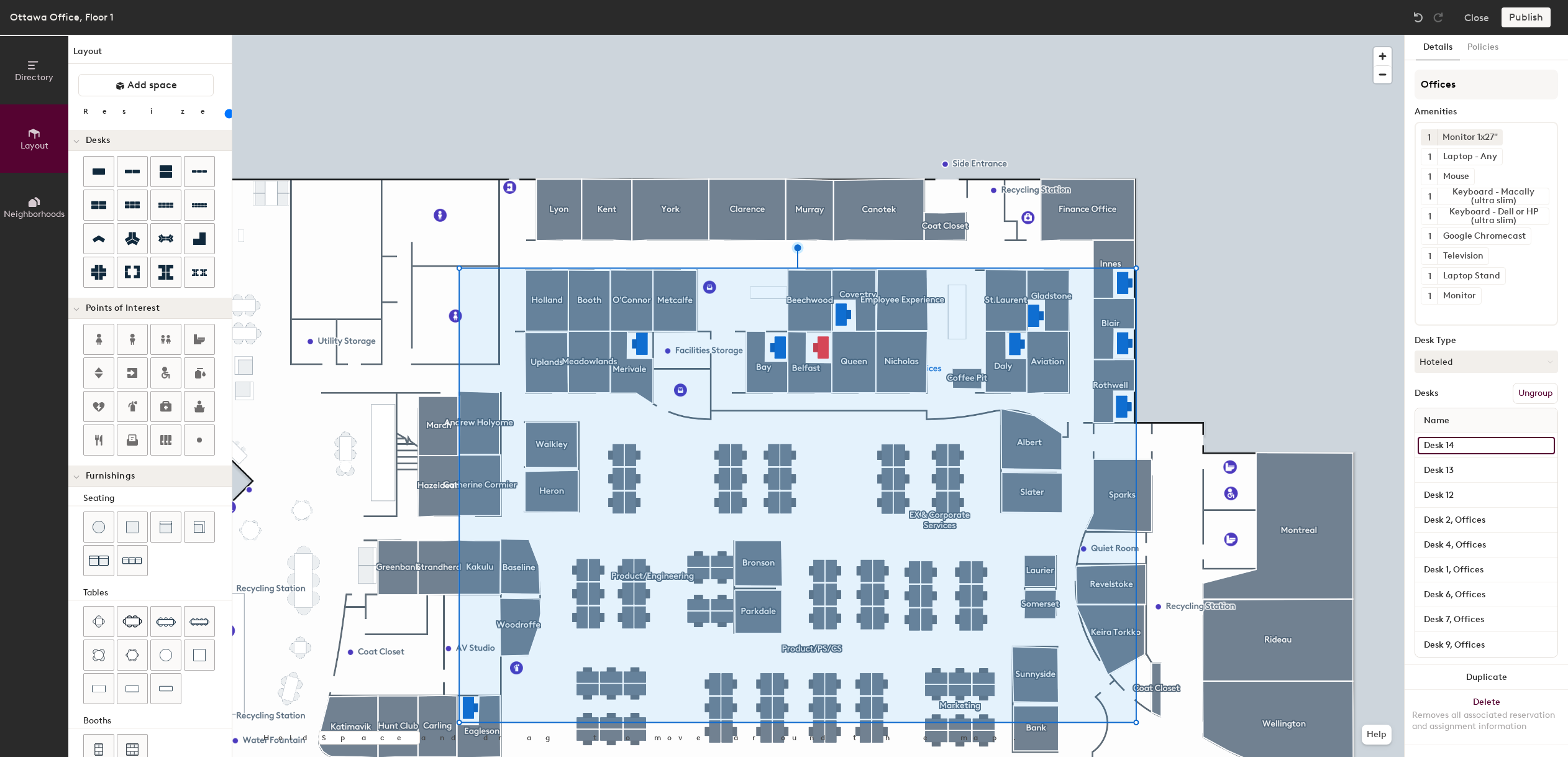
click at [1446, 448] on input "Desk 14" at bounding box center [1487, 445] width 138 height 17
click at [1468, 447] on input "Desk 14" at bounding box center [1487, 445] width 138 height 17
paste input "Desk 7, Offices"
type input "Desk 14Desk 7, Offices"
drag, startPoint x: 1482, startPoint y: 445, endPoint x: 1457, endPoint y: 445, distance: 25.0
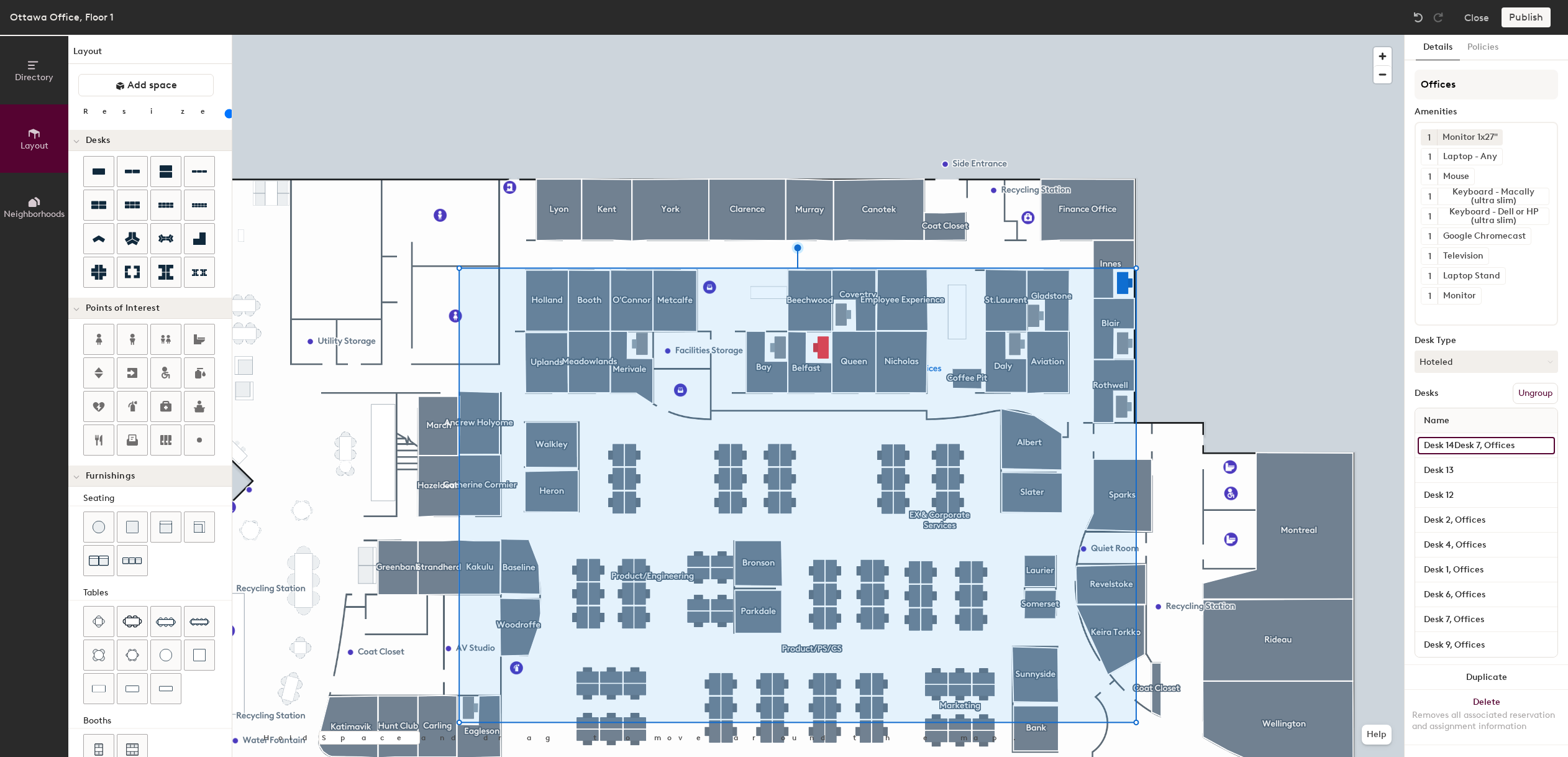
click at [1457, 445] on input "Desk 14Desk 7, Offices" at bounding box center [1487, 445] width 138 height 17
paste input "Desk 7, Offices"
click at [1445, 444] on input "Desk 7, Offices" at bounding box center [1487, 445] width 138 height 17
click at [1468, 437] on input "Desk 7, Offices" at bounding box center [1487, 445] width 138 height 17
click at [1451, 442] on input "Desk 7, Offices" at bounding box center [1487, 445] width 138 height 17
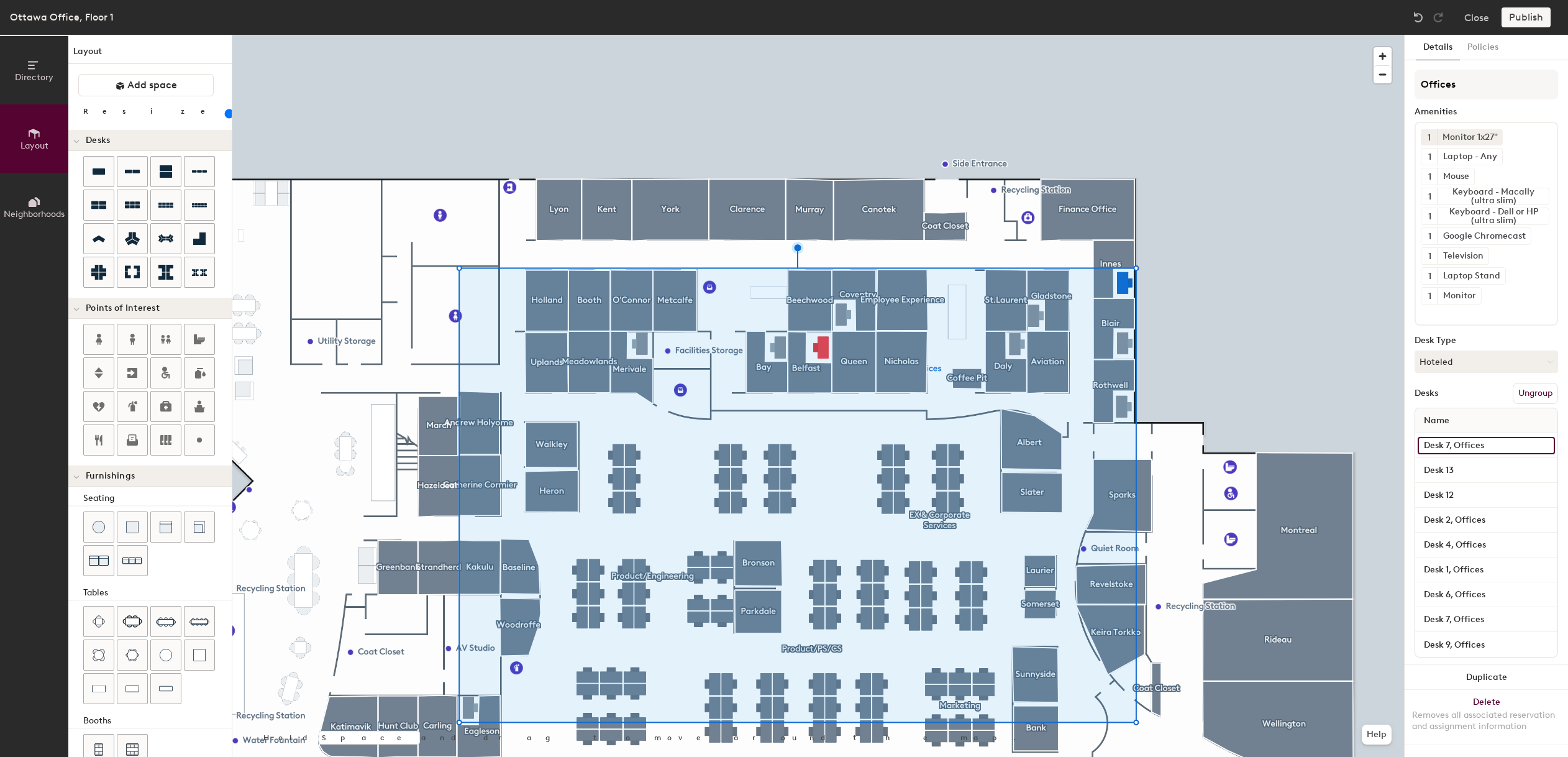
click at [1450, 445] on input "Desk 7, Offices" at bounding box center [1487, 445] width 138 height 17
click at [1449, 447] on input "Desk 7, Offices" at bounding box center [1487, 445] width 138 height 17
click at [1448, 447] on input "Desk 7, Offices" at bounding box center [1487, 445] width 138 height 17
drag, startPoint x: 1456, startPoint y: 447, endPoint x: 1492, endPoint y: 443, distance: 36.2
click at [1492, 443] on input "Desk 14, Offices" at bounding box center [1487, 445] width 138 height 17
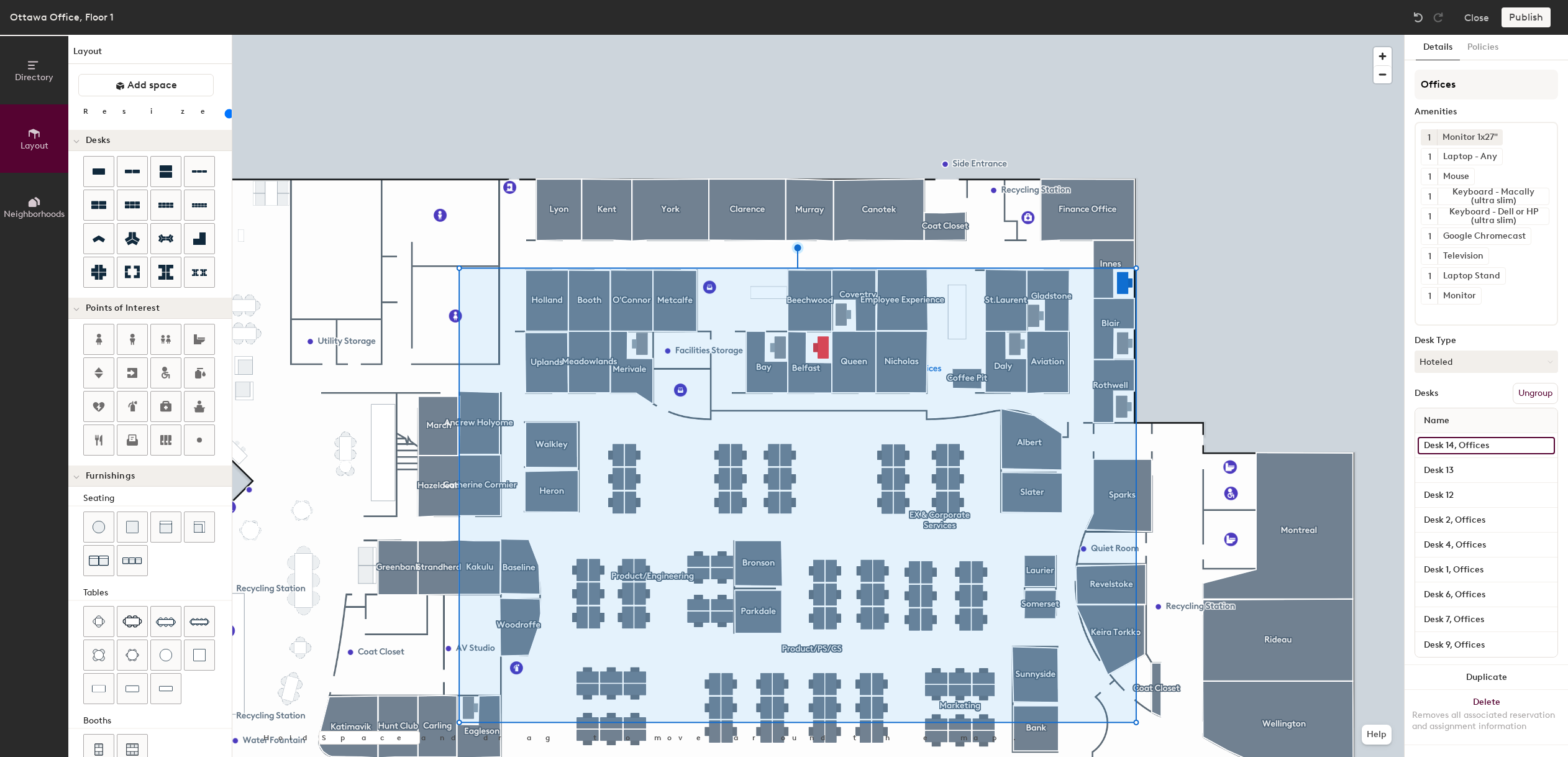
click at [1482, 445] on input "Desk 14, Offices" at bounding box center [1487, 445] width 138 height 17
drag, startPoint x: 1453, startPoint y: 448, endPoint x: 1494, endPoint y: 445, distance: 41.1
click at [1496, 445] on input "Desk 14, Offices" at bounding box center [1487, 445] width 138 height 17
type input "Desk 14, Offices"
click at [1460, 471] on input "Desk 13" at bounding box center [1487, 471] width 138 height 17
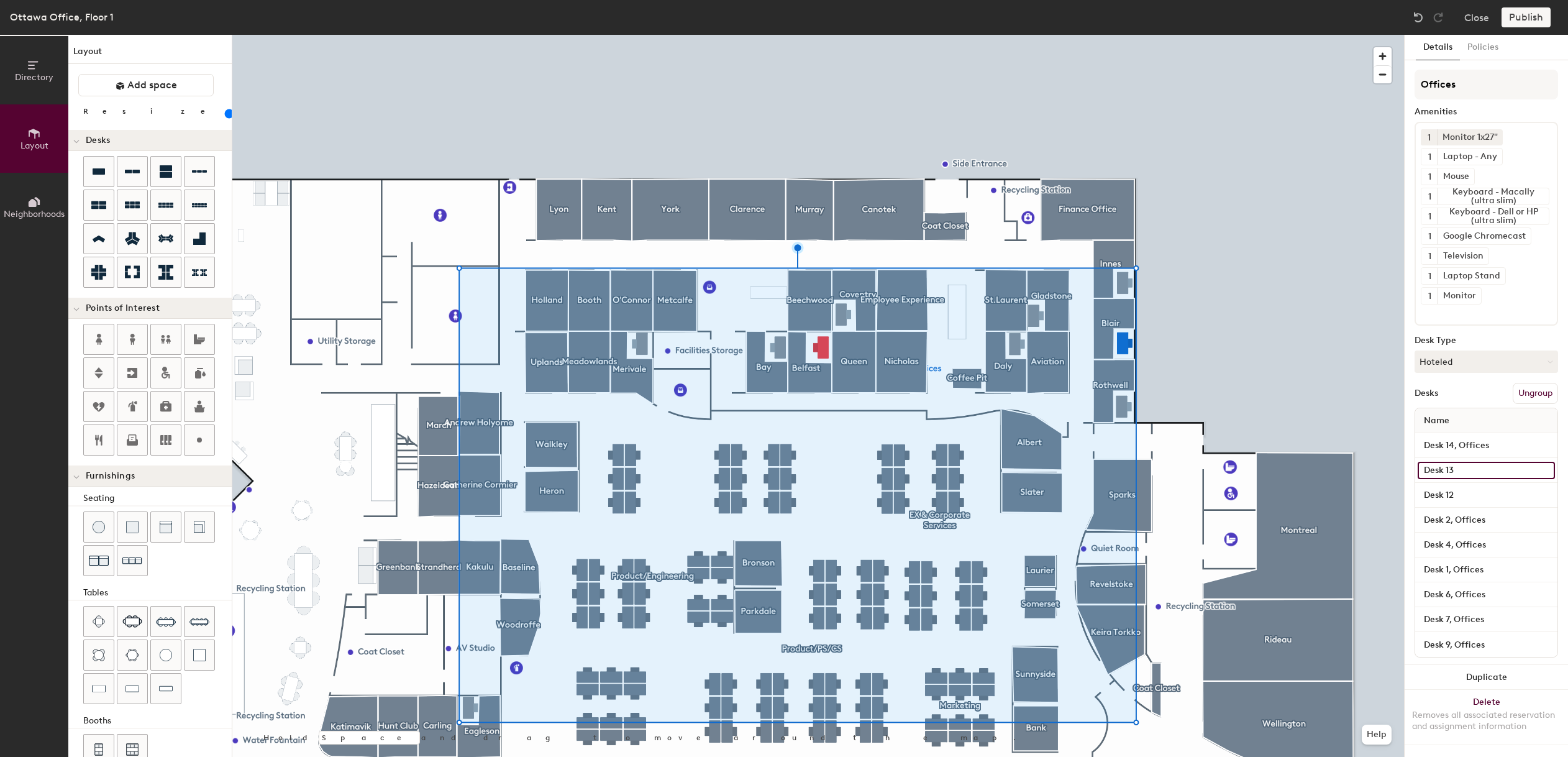
paste input "7, Offices"
click at [1448, 471] on input "Desk 7, Offices" at bounding box center [1487, 471] width 138 height 17
click at [1449, 467] on input "Desk 7, Offices" at bounding box center [1487, 471] width 138 height 17
type input "Desk 13, Offices"
click at [1466, 494] on input "Desk 12" at bounding box center [1487, 495] width 138 height 17
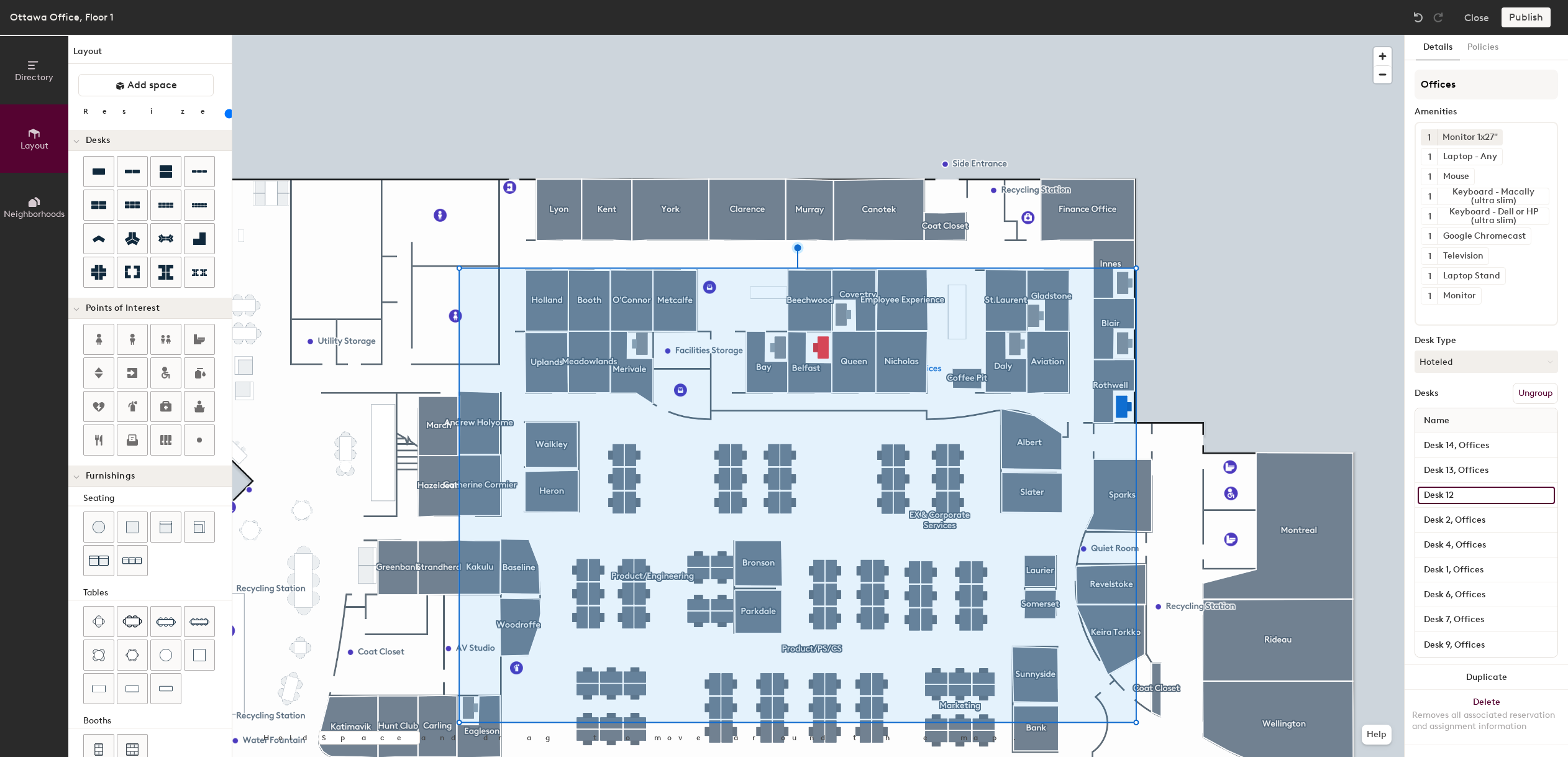
click at [1453, 495] on input "Desk 12" at bounding box center [1487, 495] width 138 height 17
click at [1449, 495] on input "Desk 13" at bounding box center [1487, 495] width 138 height 17
click at [1452, 495] on input "Desk 13" at bounding box center [1487, 495] width 138 height 17
paste input "7, Offices"
click at [1450, 495] on input "Desk 7, Offices" at bounding box center [1487, 495] width 138 height 17
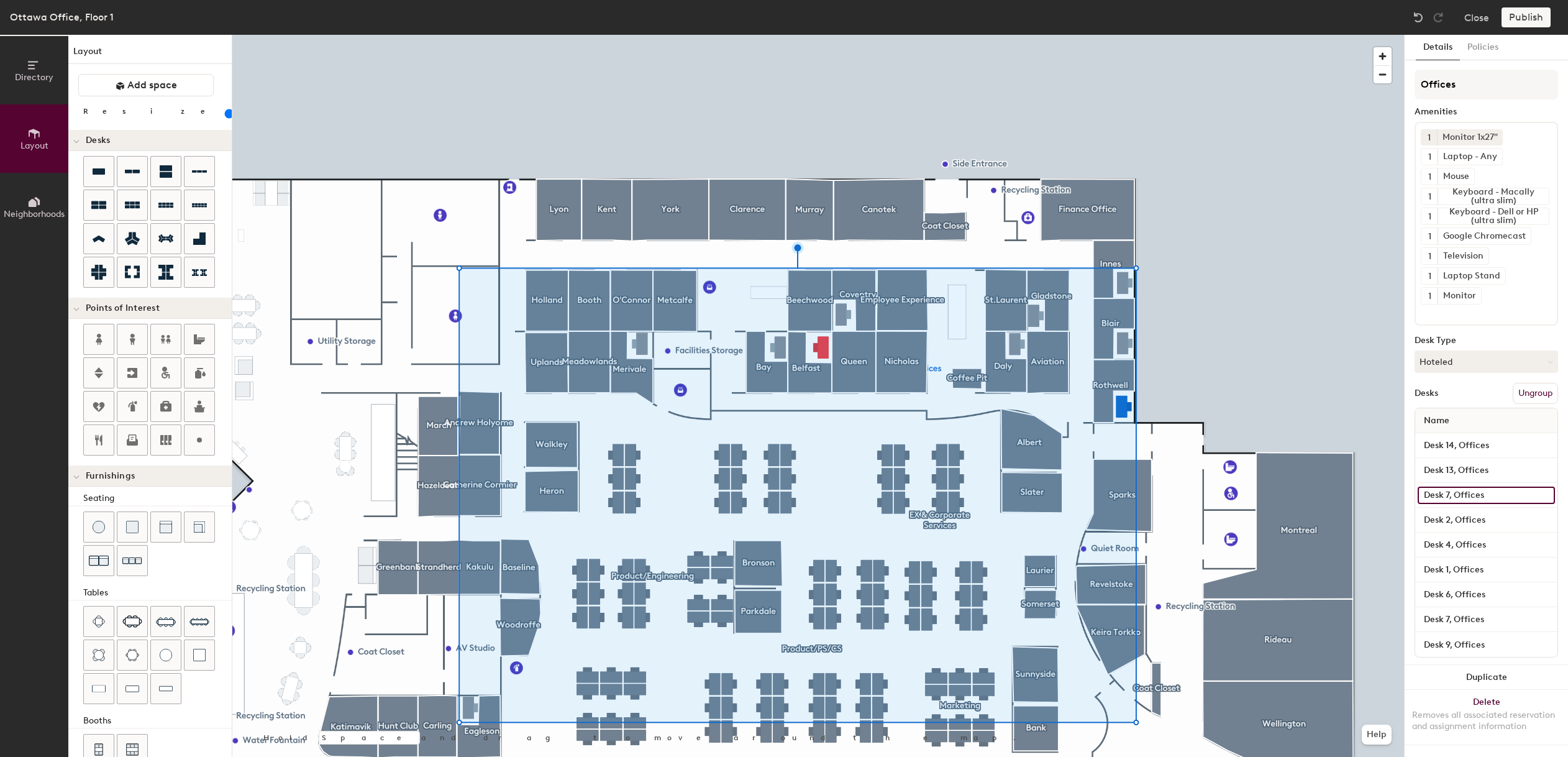
click at [1450, 496] on input "Desk 7, Offices" at bounding box center [1487, 495] width 138 height 17
type input "Desk 12, Offices"
click at [860, 35] on div at bounding box center [818, 35] width 1172 height 0
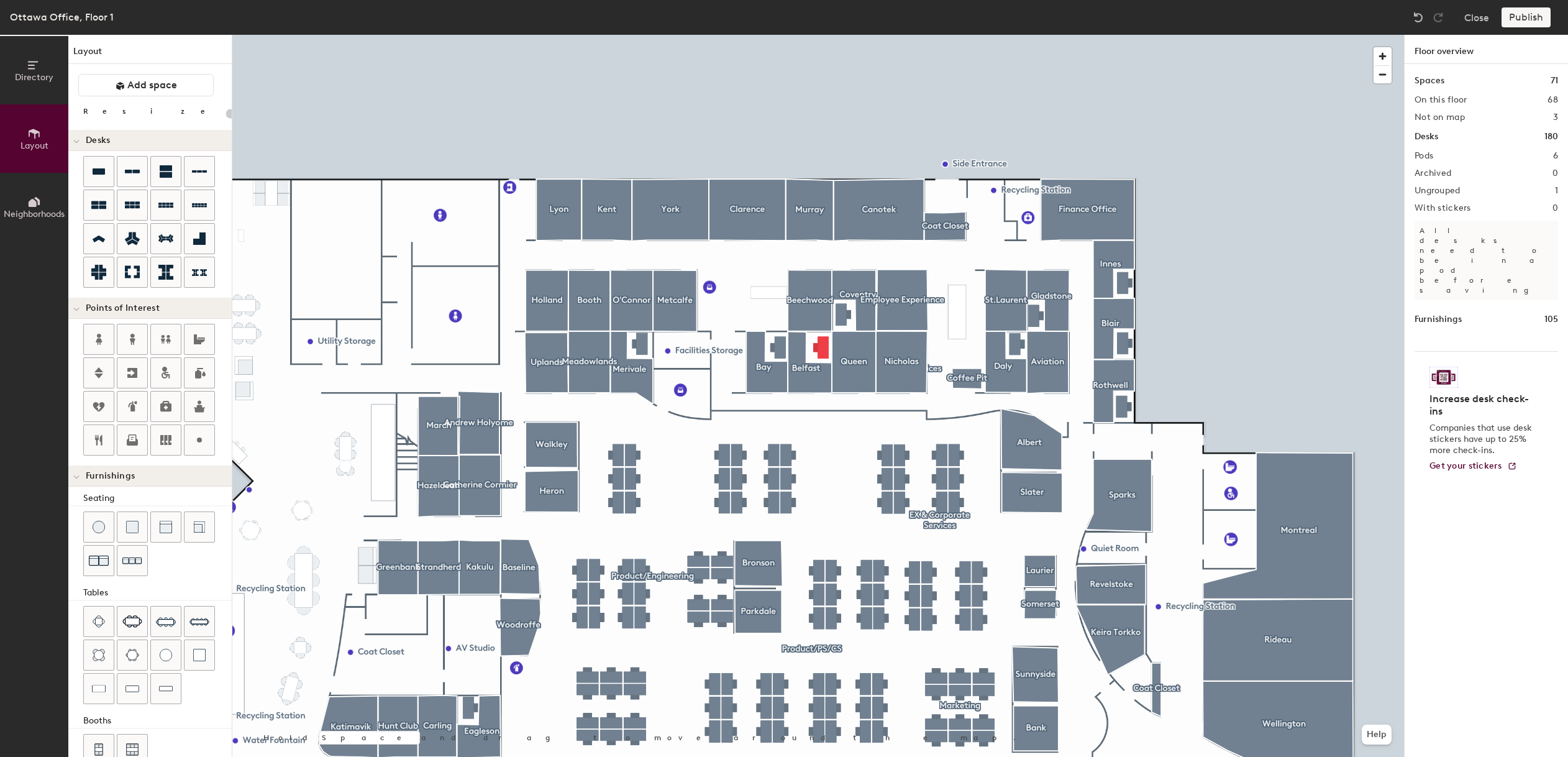
type input "100"
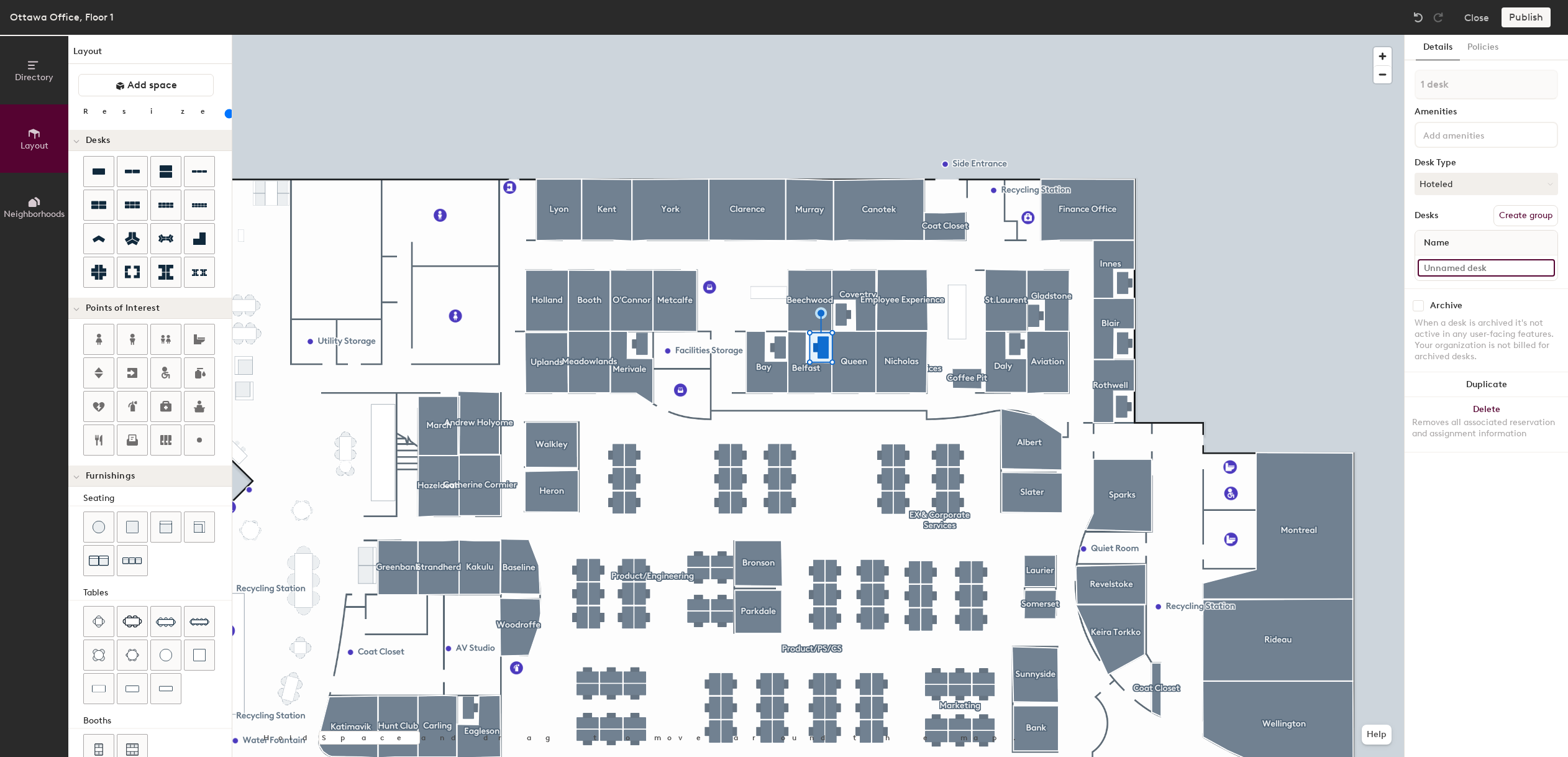
click at [1435, 267] on input at bounding box center [1487, 268] width 138 height 17
paste input "Desk 7, Offices"
click at [1450, 267] on input "Desk 7, Offices" at bounding box center [1487, 268] width 138 height 17
click at [1449, 267] on input "Desk 7, Offices" at bounding box center [1487, 268] width 138 height 17
type input "Desk 5, Offices"
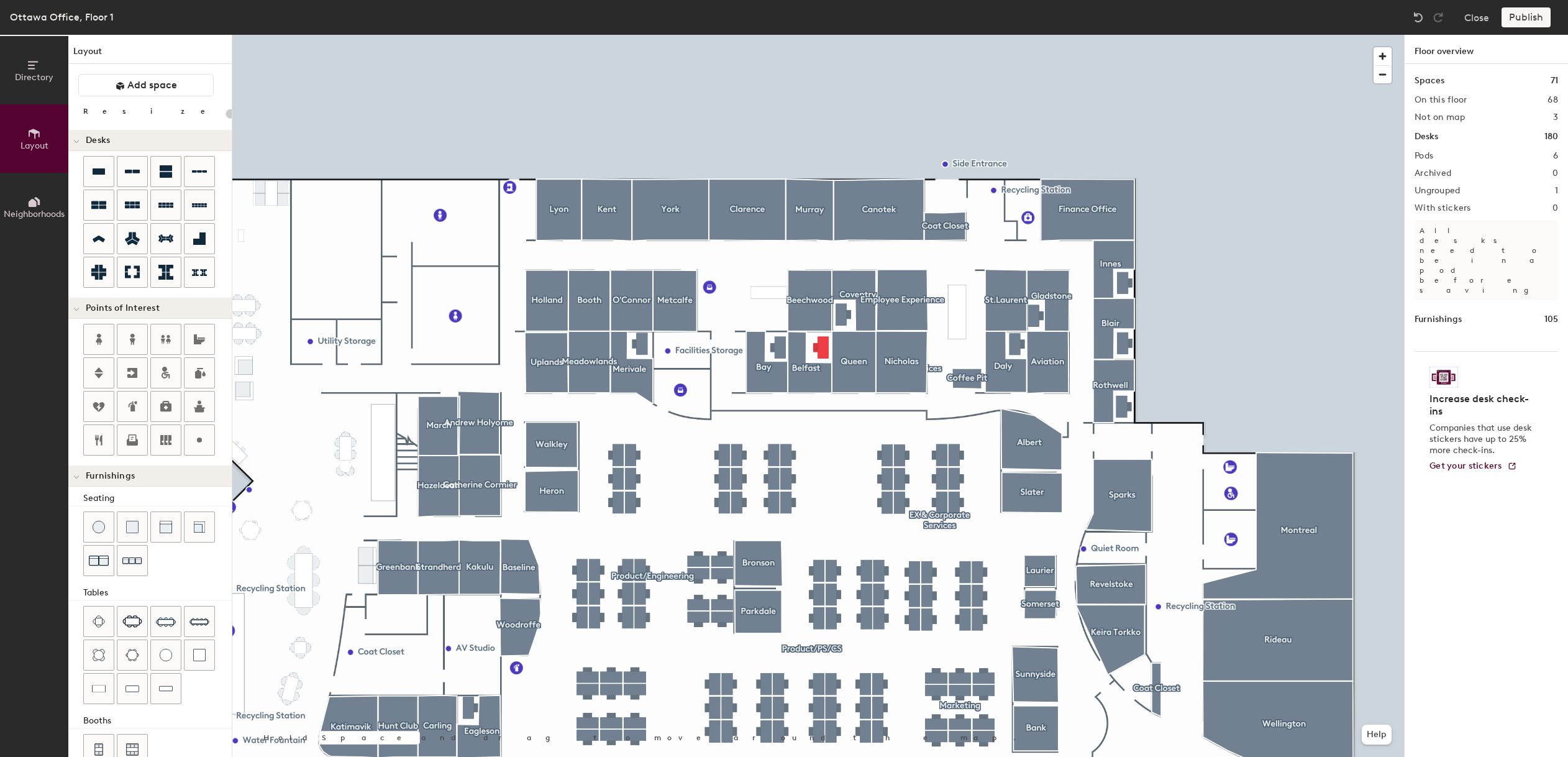
type input "100"
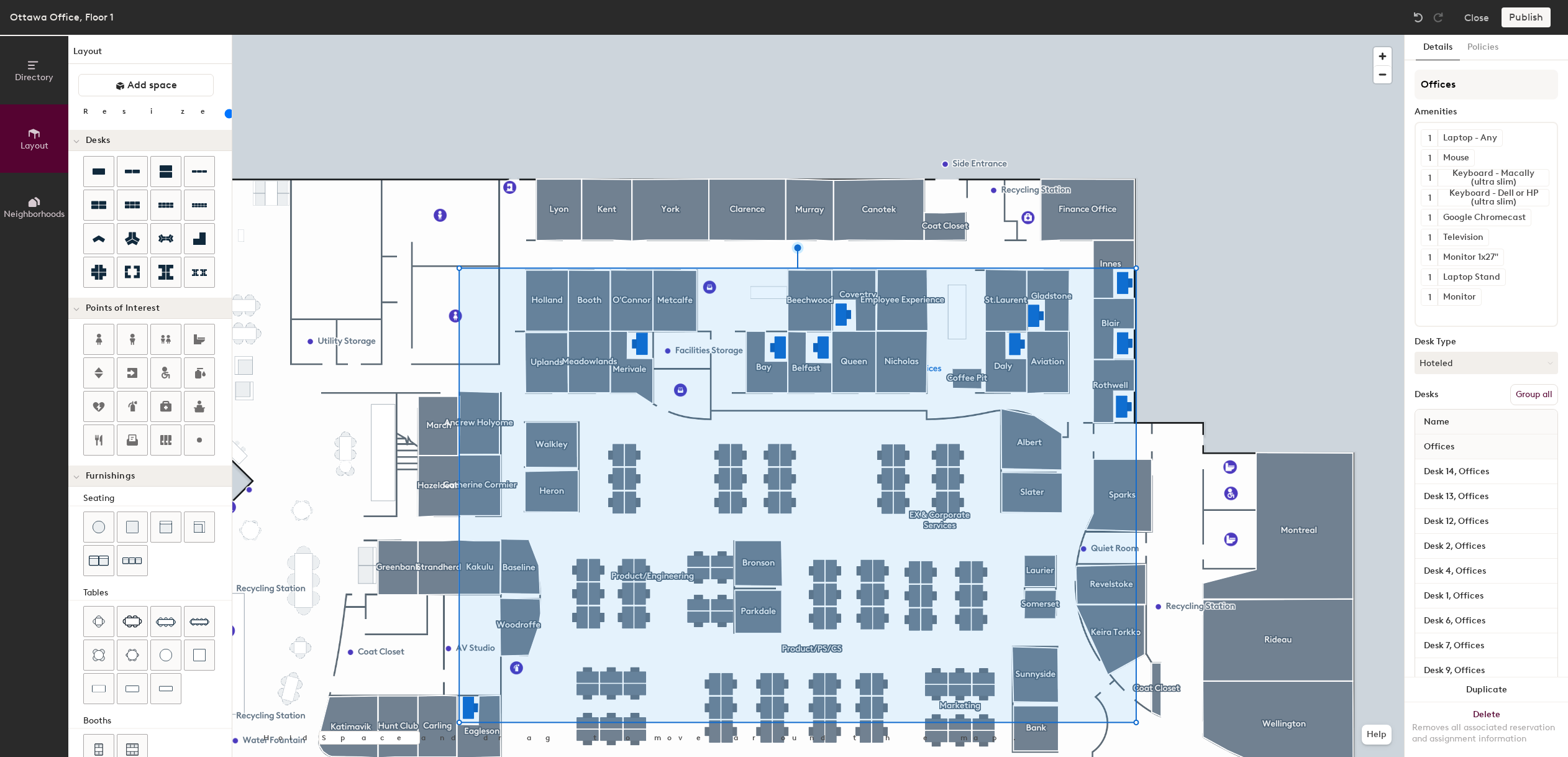
click at [1513, 393] on button "Group all" at bounding box center [1534, 395] width 48 height 21
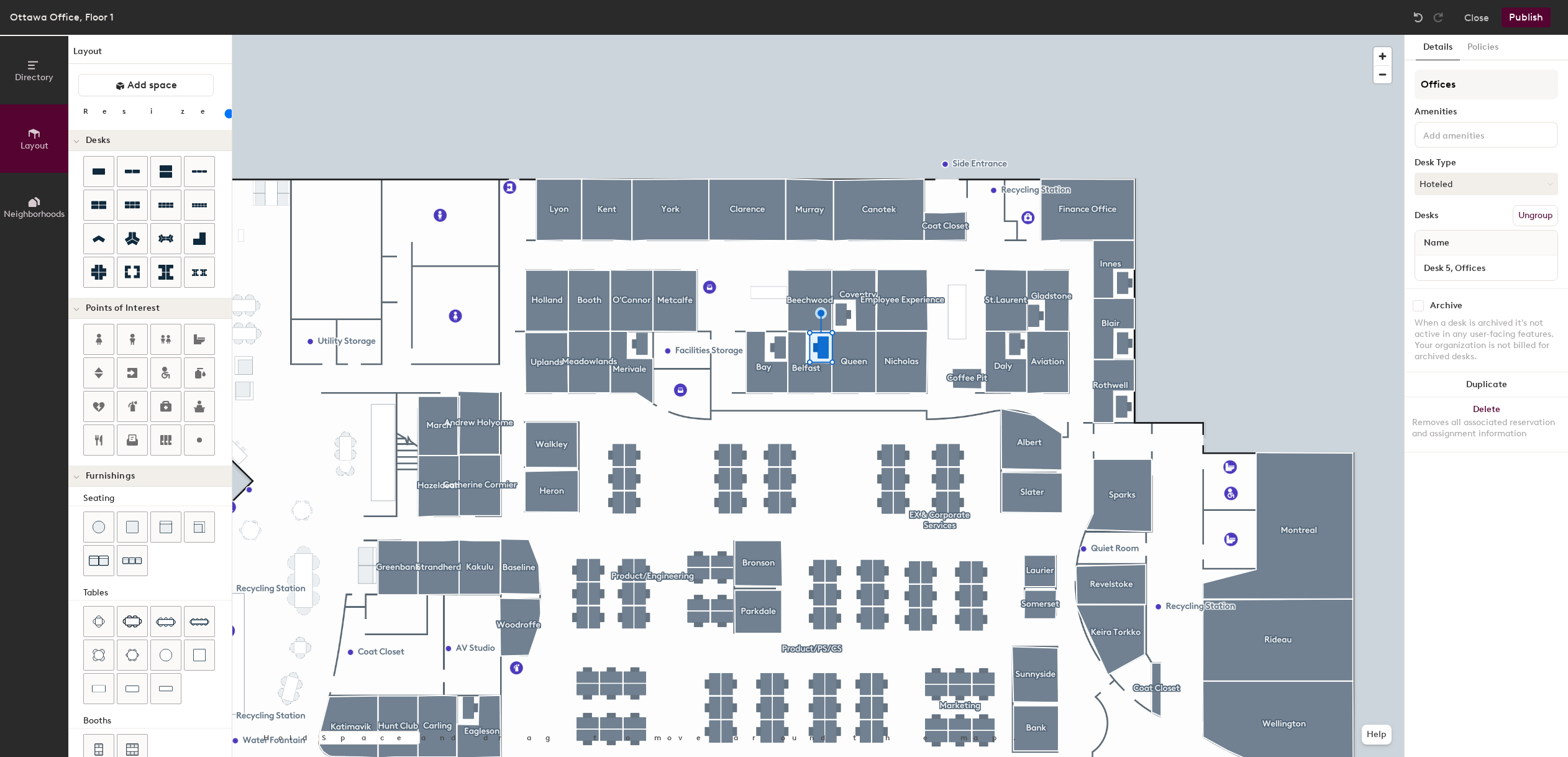
click at [1449, 140] on input at bounding box center [1476, 134] width 111 height 15
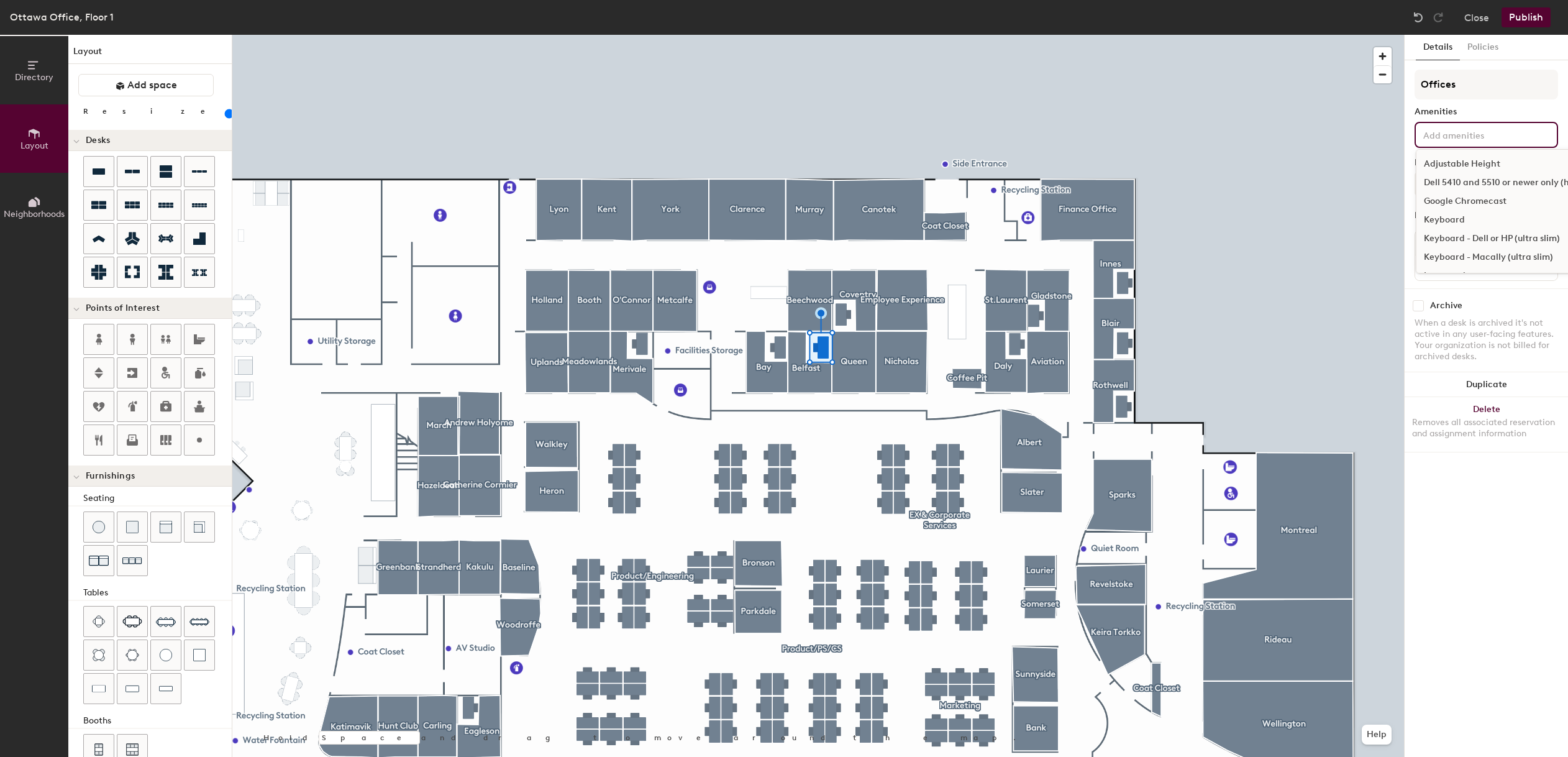
click at [1469, 254] on div "Keyboard - Macally (ultra slim)" at bounding box center [1540, 258] width 248 height 19
click at [1462, 219] on div "Laptop Stand" at bounding box center [1540, 218] width 248 height 19
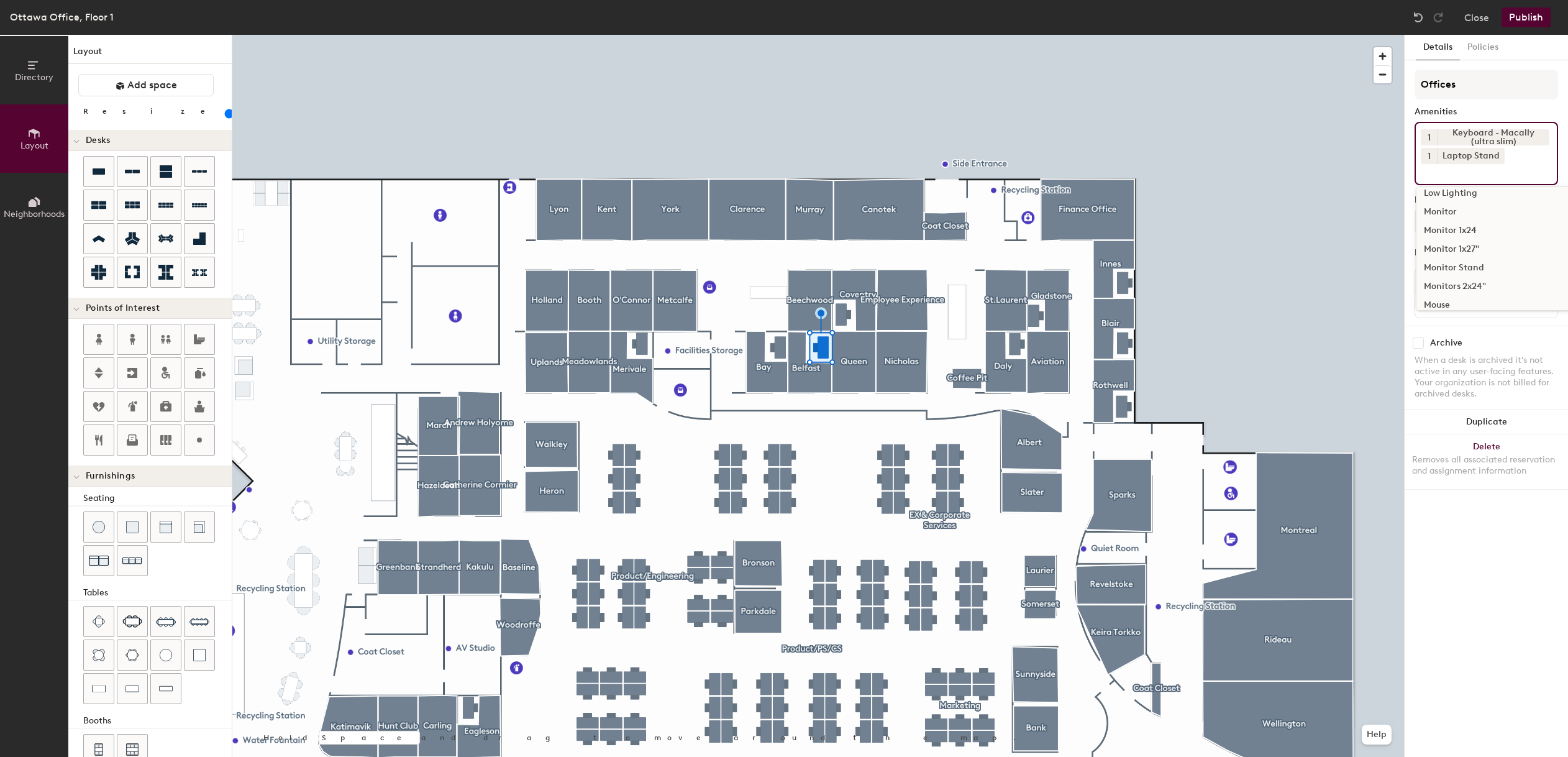
click at [1473, 248] on div "Monitor 1x27"" at bounding box center [1540, 249] width 248 height 19
click at [1467, 193] on input at bounding box center [1476, 190] width 111 height 15
click at [1449, 293] on div "Mouse" at bounding box center [1540, 299] width 248 height 19
click at [1451, 329] on div "Television" at bounding box center [1540, 333] width 248 height 19
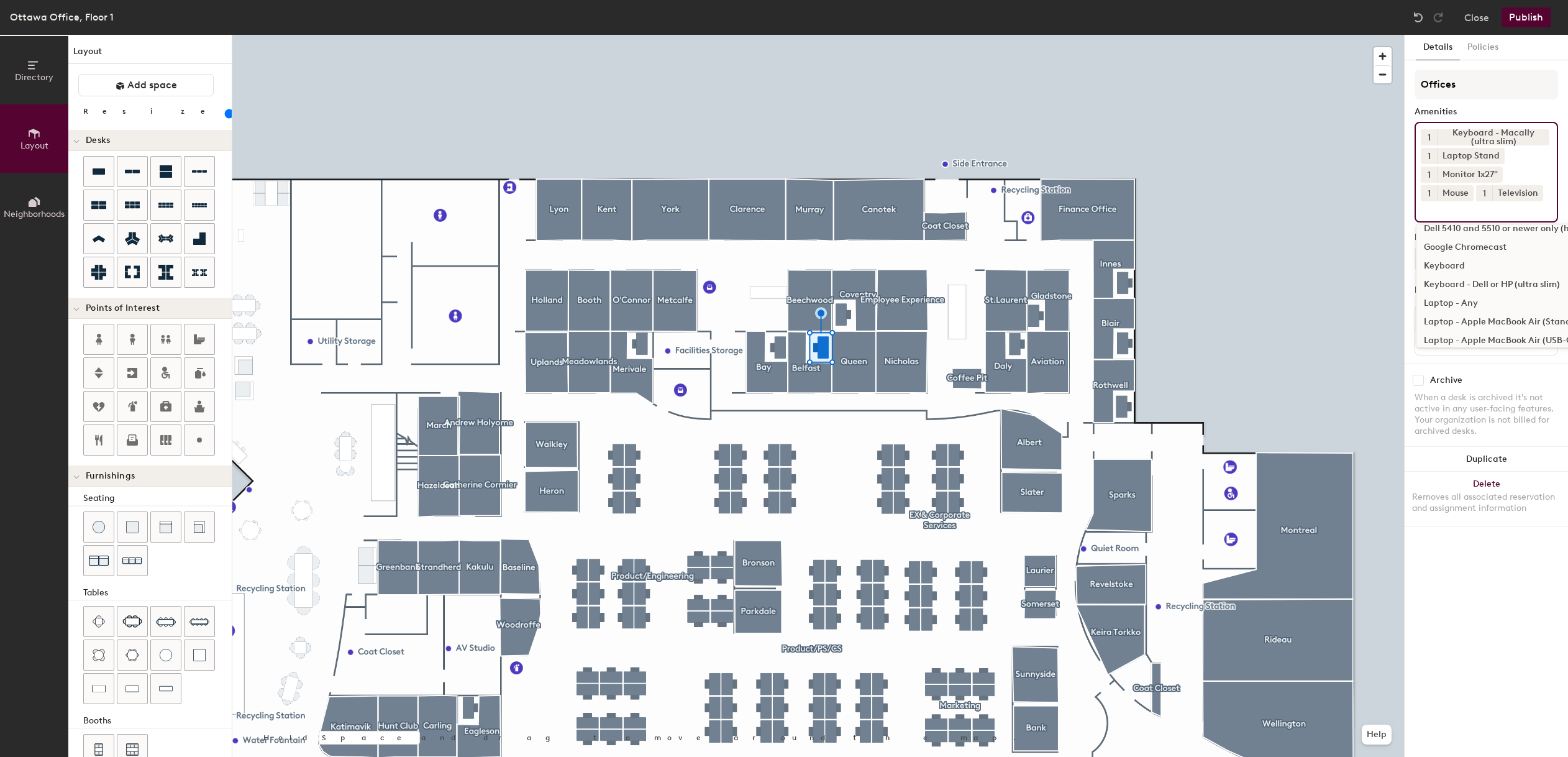
scroll to position [16, 0]
click at [1460, 263] on div "Google Chromecast" at bounding box center [1540, 260] width 248 height 19
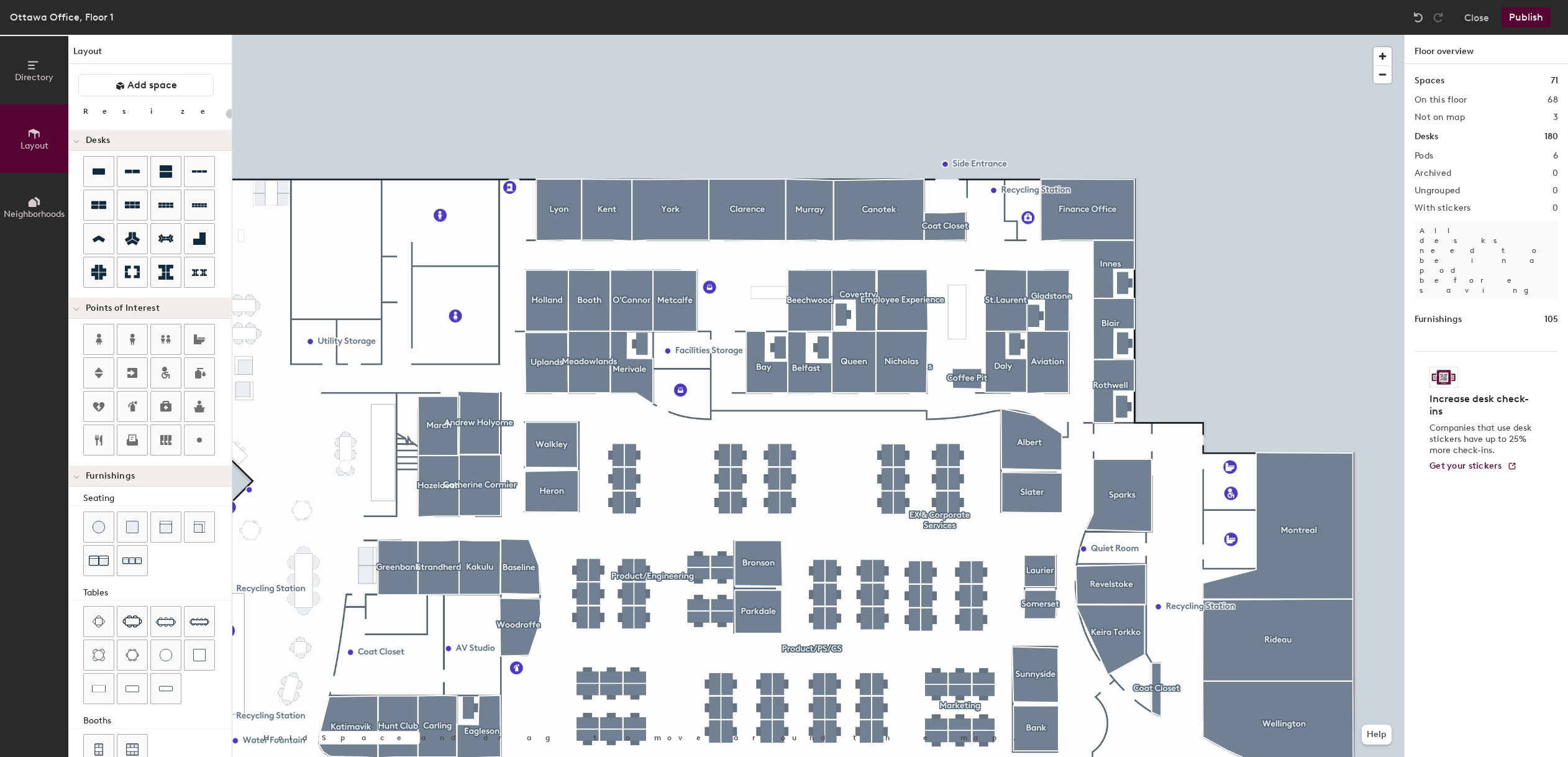
click at [1521, 14] on button "Publish" at bounding box center [1526, 17] width 49 height 20
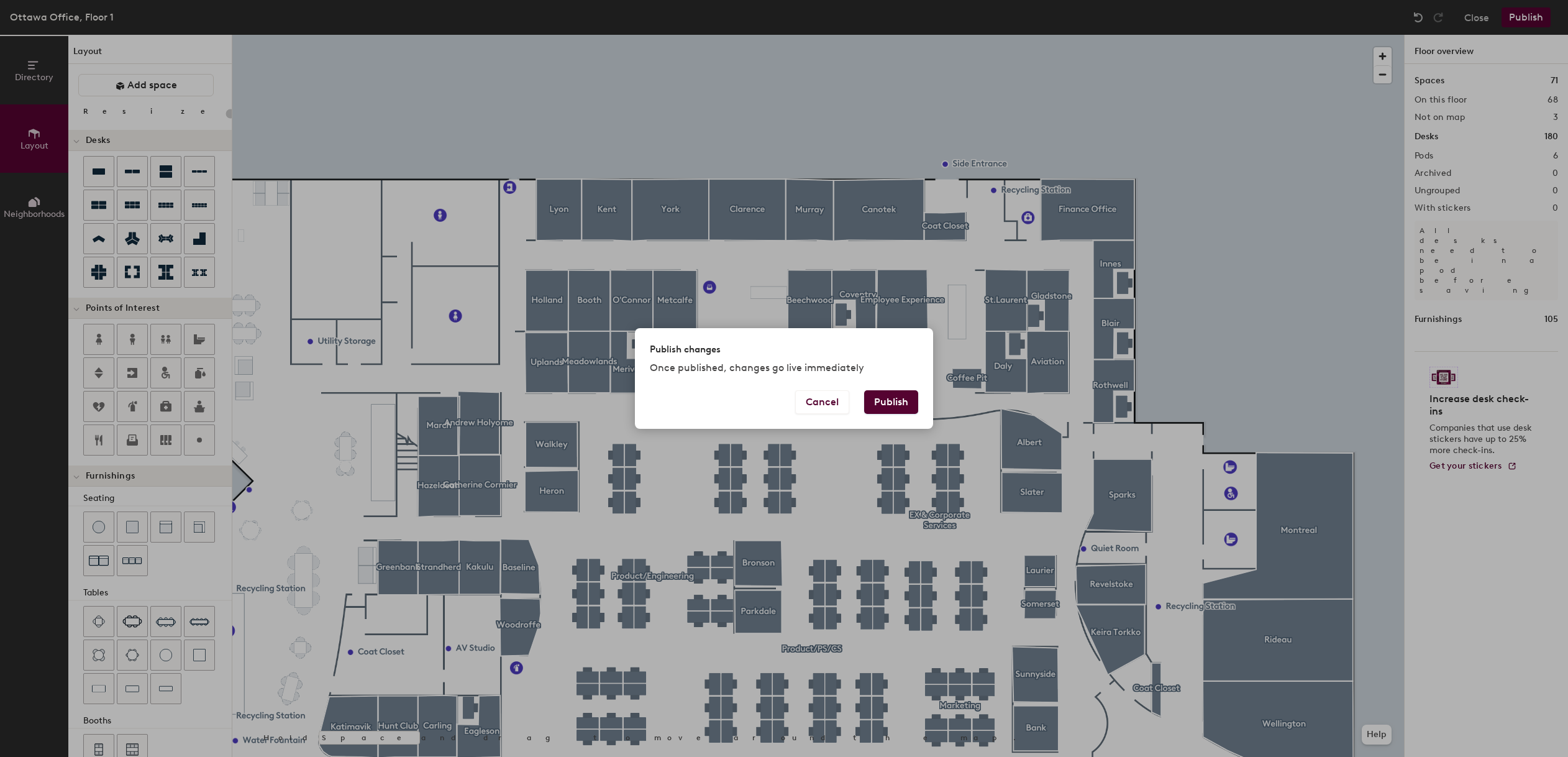
click at [900, 393] on button "Publish" at bounding box center [891, 402] width 54 height 24
type input "20"
